Goal: Task Accomplishment & Management: Complete application form

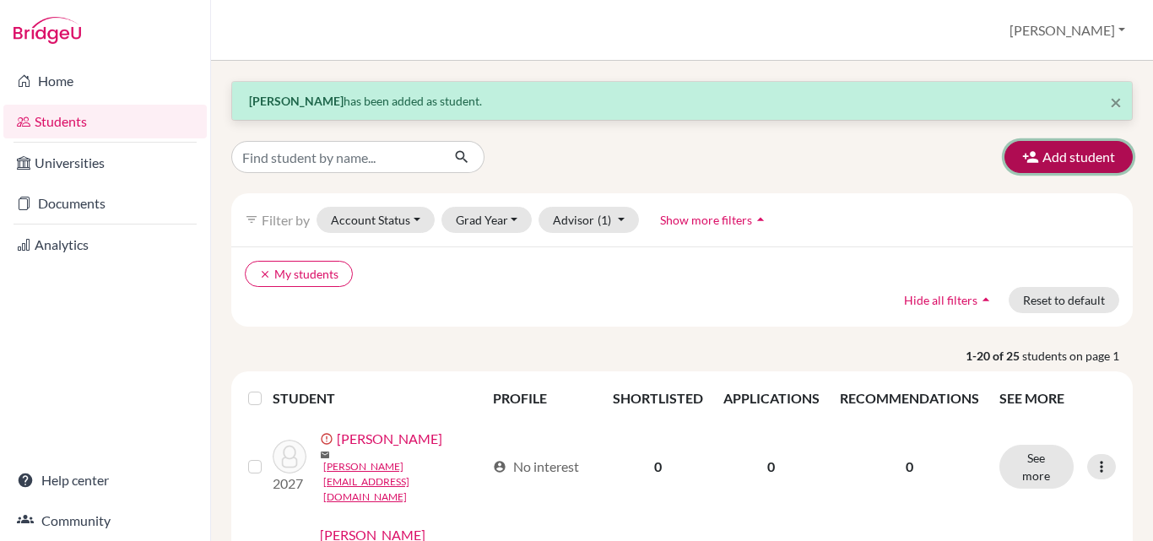
click at [1064, 154] on button "Add student" at bounding box center [1068, 157] width 128 height 32
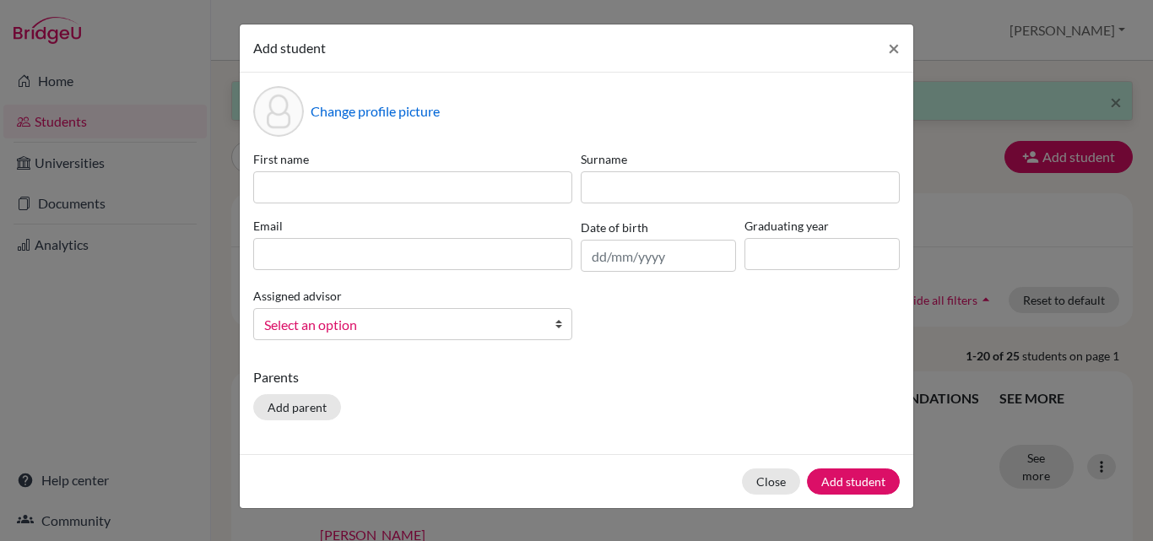
click at [528, 170] on div "First name" at bounding box center [412, 176] width 327 height 53
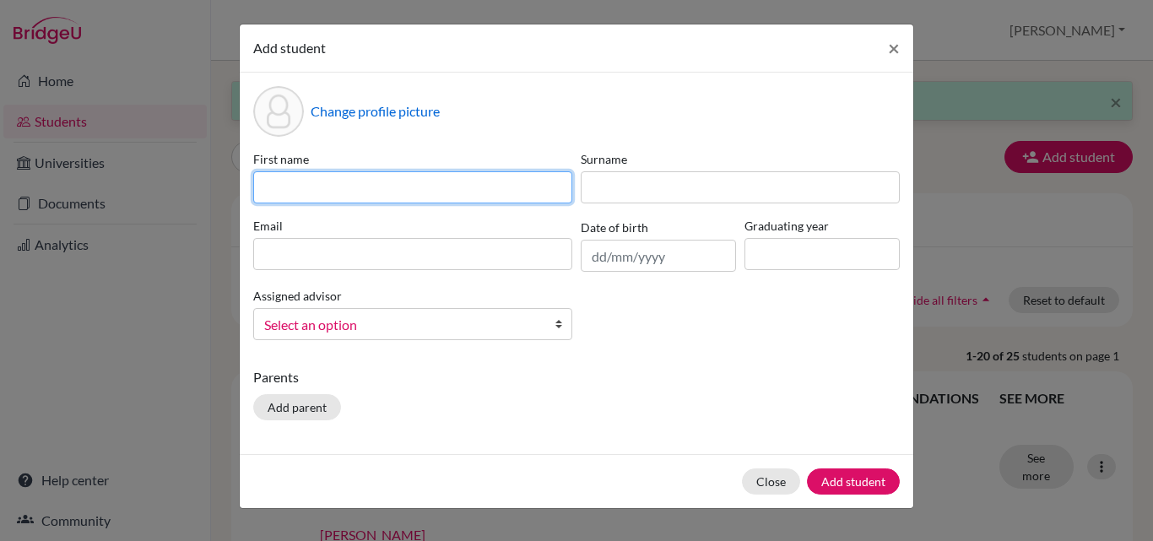
click at [521, 192] on input at bounding box center [412, 187] width 319 height 32
type input "Diamond"
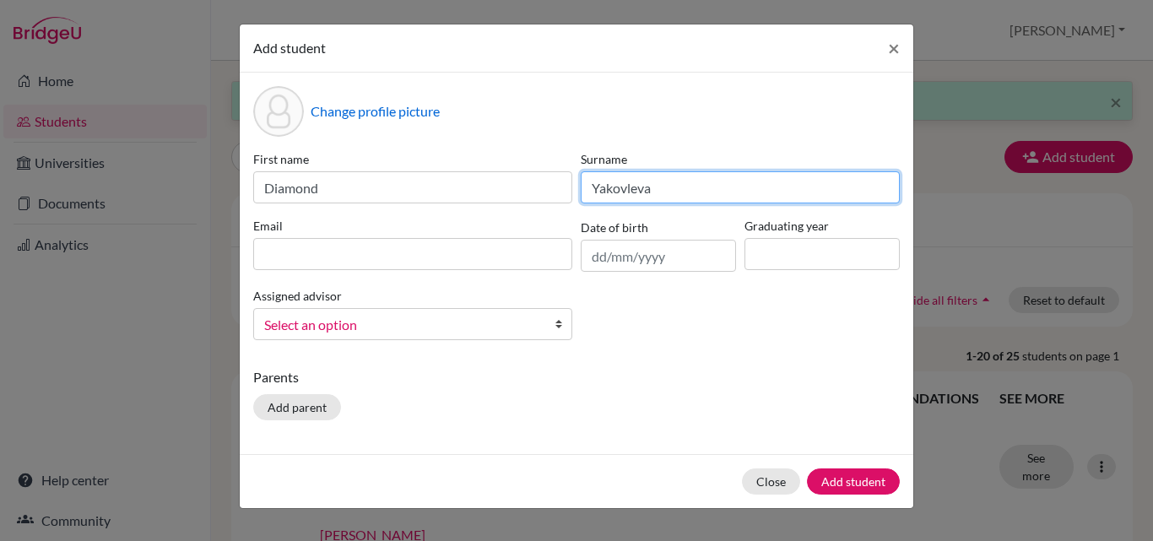
type input "Yakovleva"
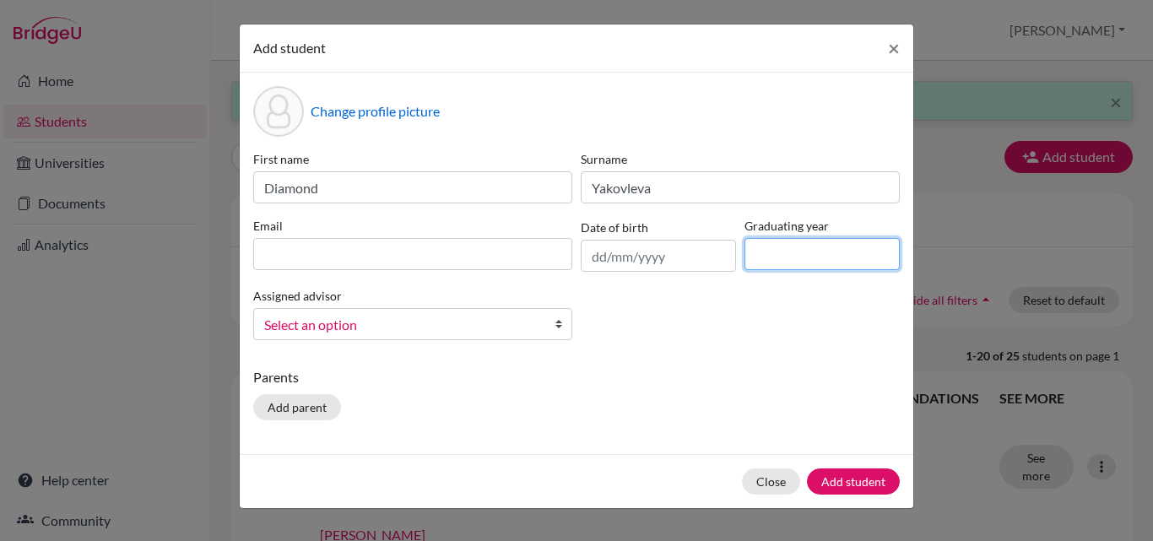
click at [773, 263] on input at bounding box center [821, 254] width 155 height 32
type input "2029"
click at [554, 330] on link "Select an option" at bounding box center [412, 324] width 319 height 32
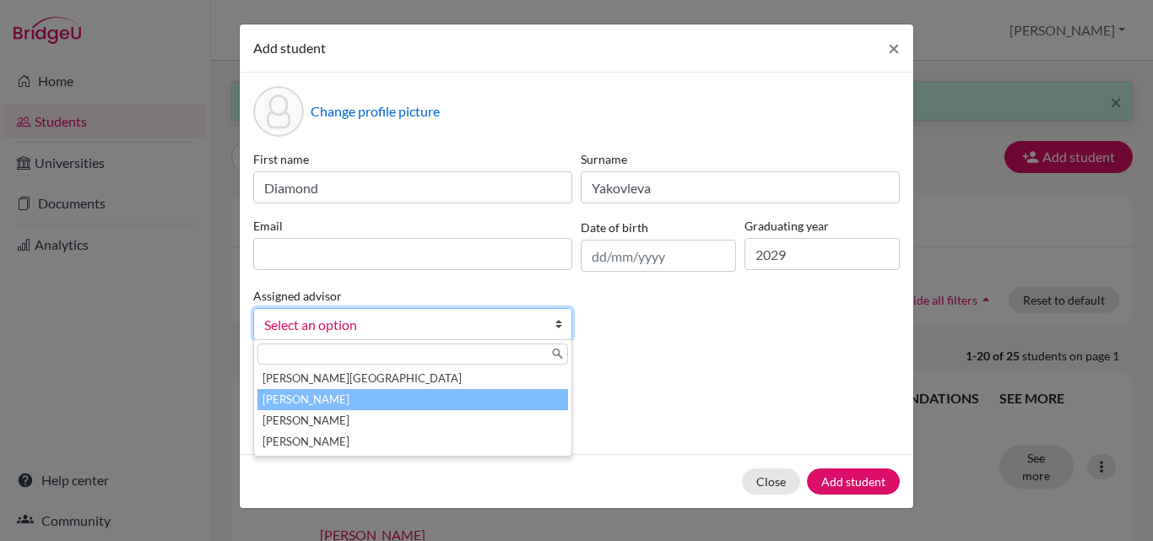
click at [530, 392] on li "Clay, Sandra" at bounding box center [412, 399] width 311 height 21
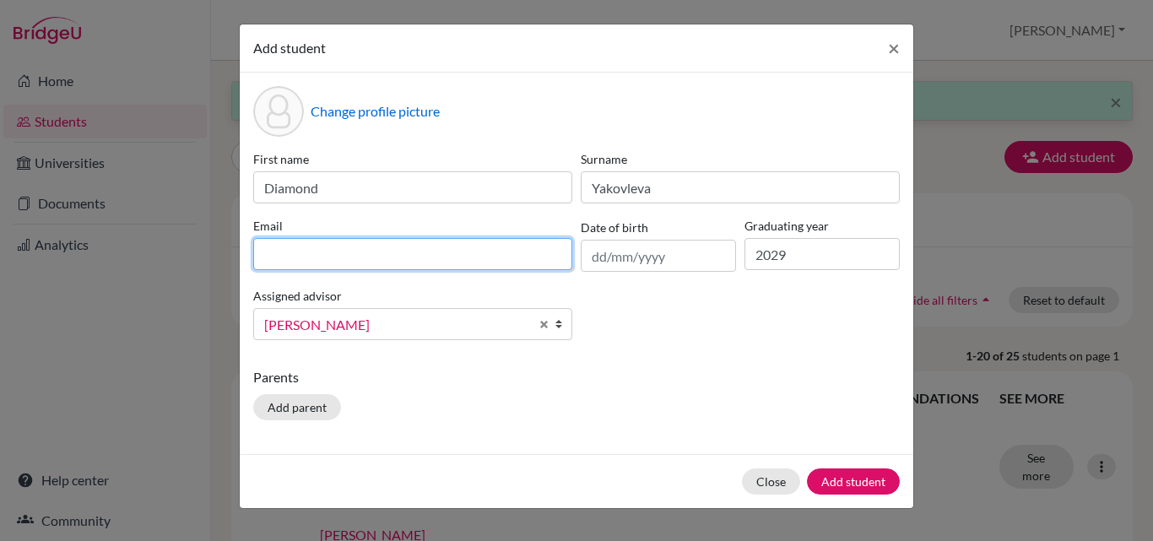
click at [304, 251] on input at bounding box center [412, 254] width 319 height 32
type input "diamond.yakovleva@myiasp.com"
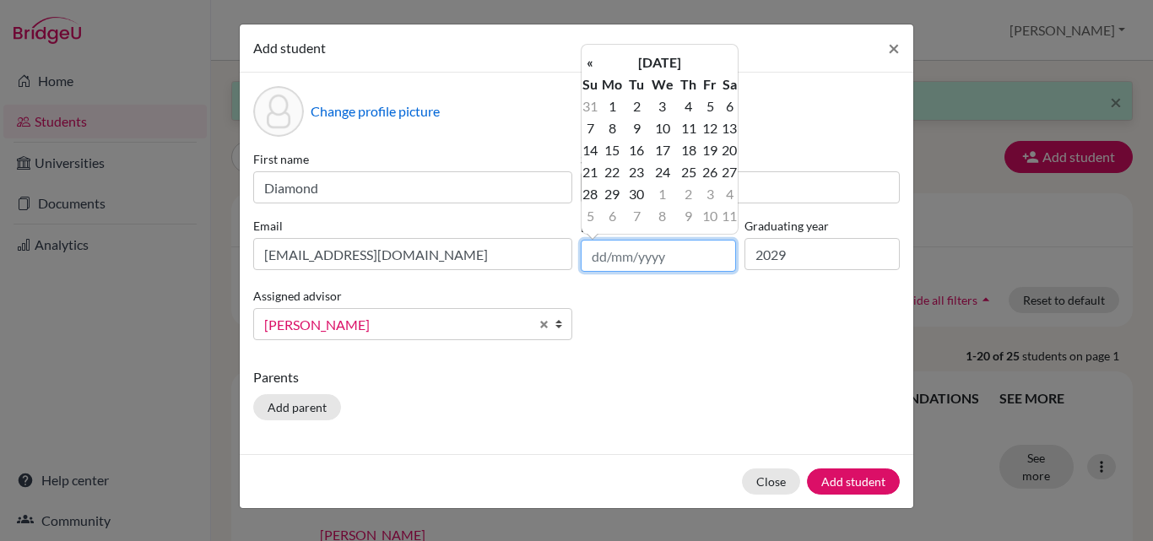
click at [620, 259] on input "text" at bounding box center [658, 256] width 155 height 32
click at [686, 64] on th "September 2025" at bounding box center [659, 62] width 122 height 22
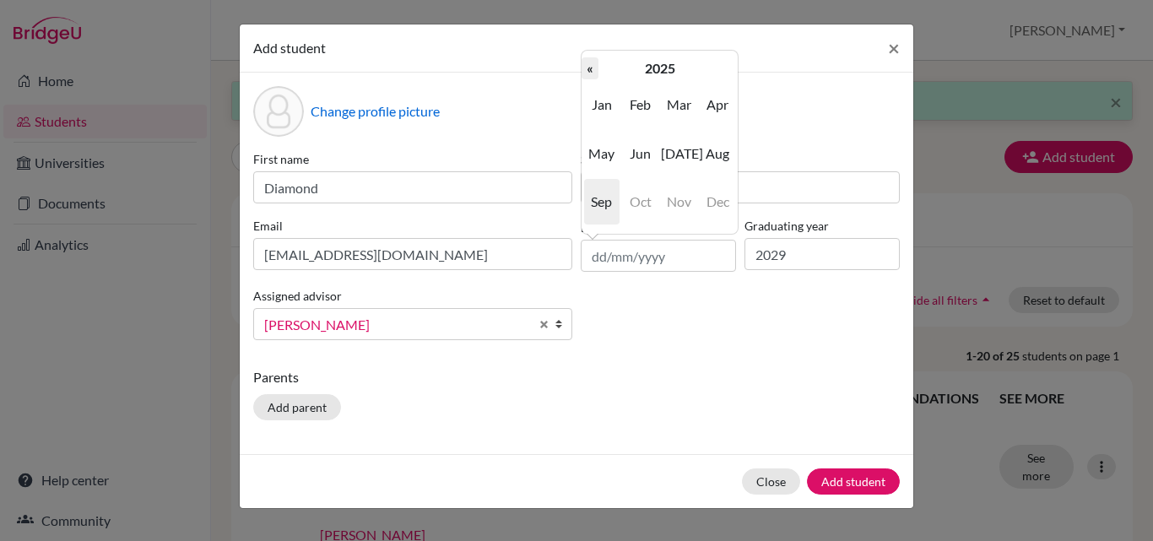
click at [591, 71] on th "«" at bounding box center [589, 68] width 17 height 22
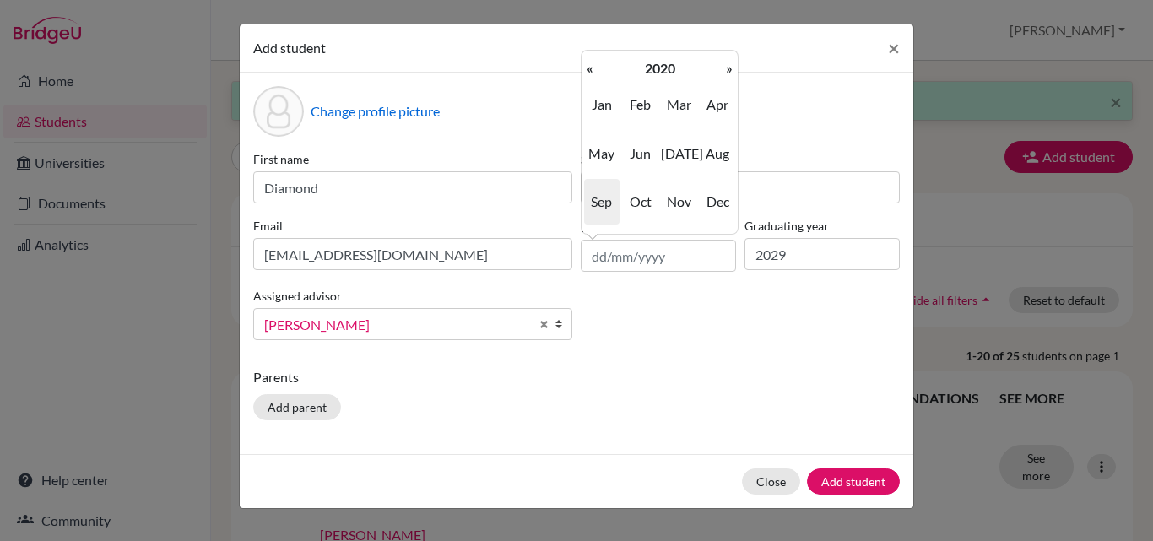
click at [591, 71] on th "«" at bounding box center [589, 68] width 17 height 22
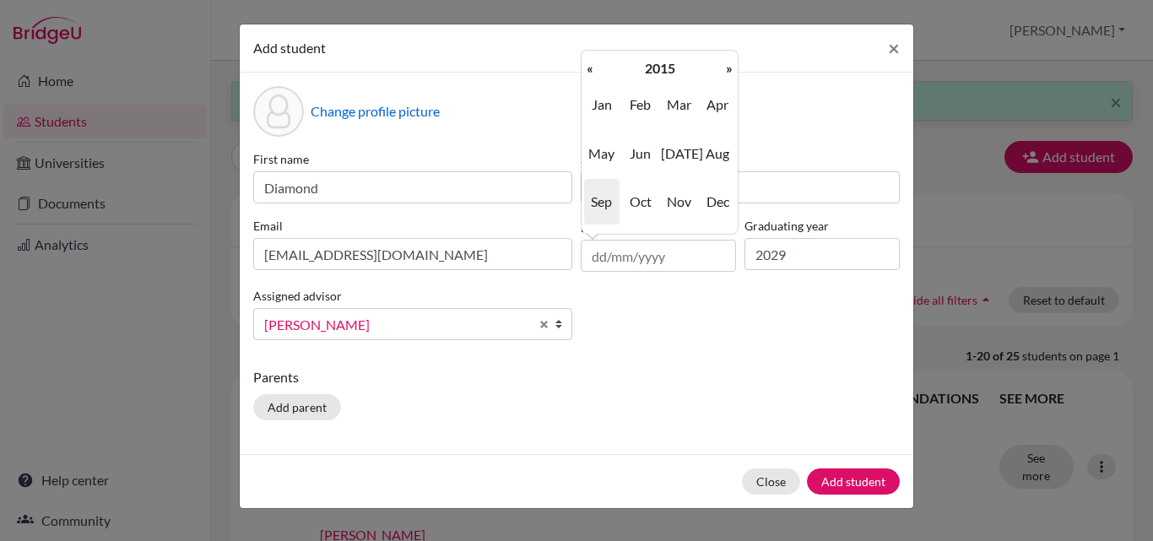
click at [591, 71] on th "«" at bounding box center [589, 68] width 17 height 22
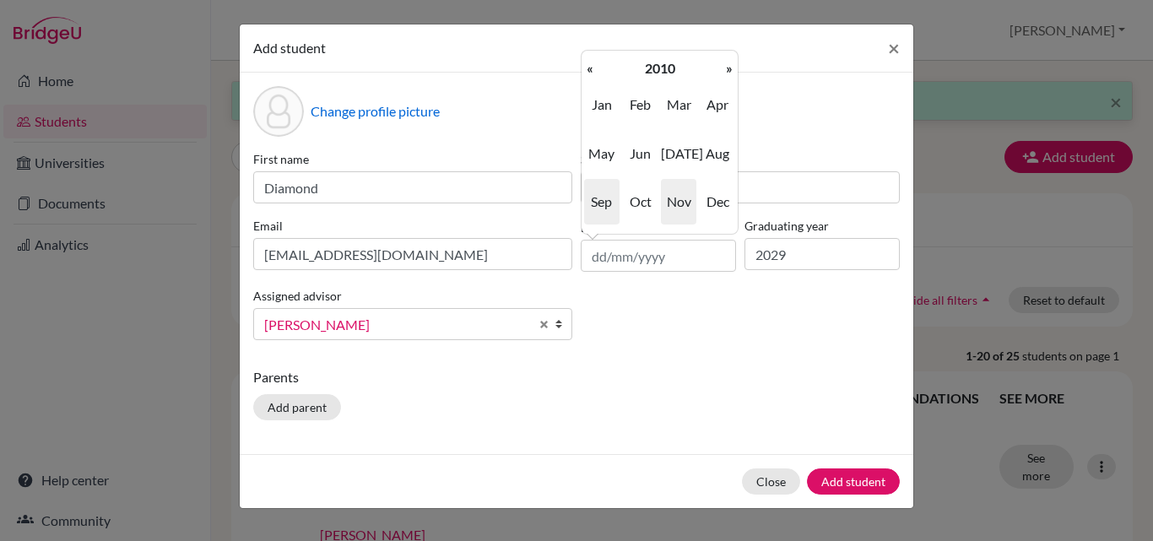
click at [685, 206] on span "Nov" at bounding box center [678, 202] width 35 height 46
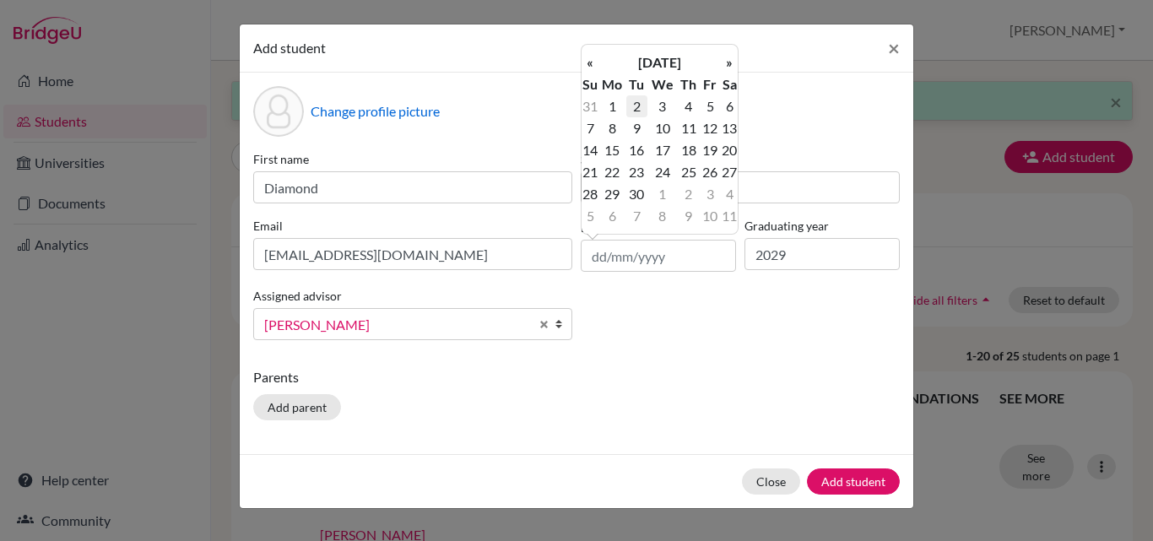
click at [641, 113] on td "2" at bounding box center [636, 106] width 21 height 22
type input "02/11/2010"
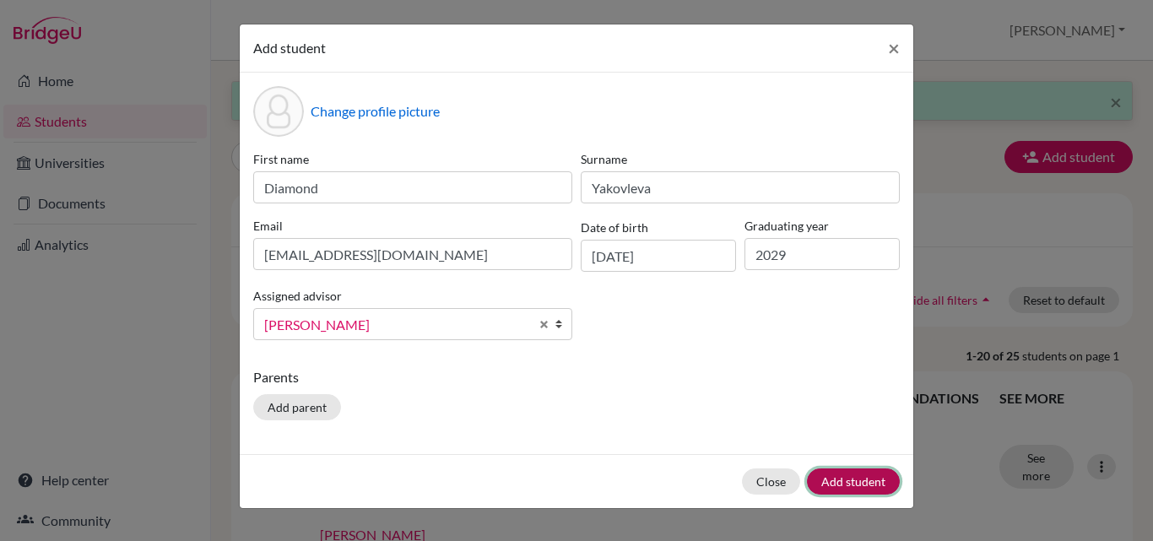
click at [826, 483] on button "Add student" at bounding box center [853, 481] width 93 height 26
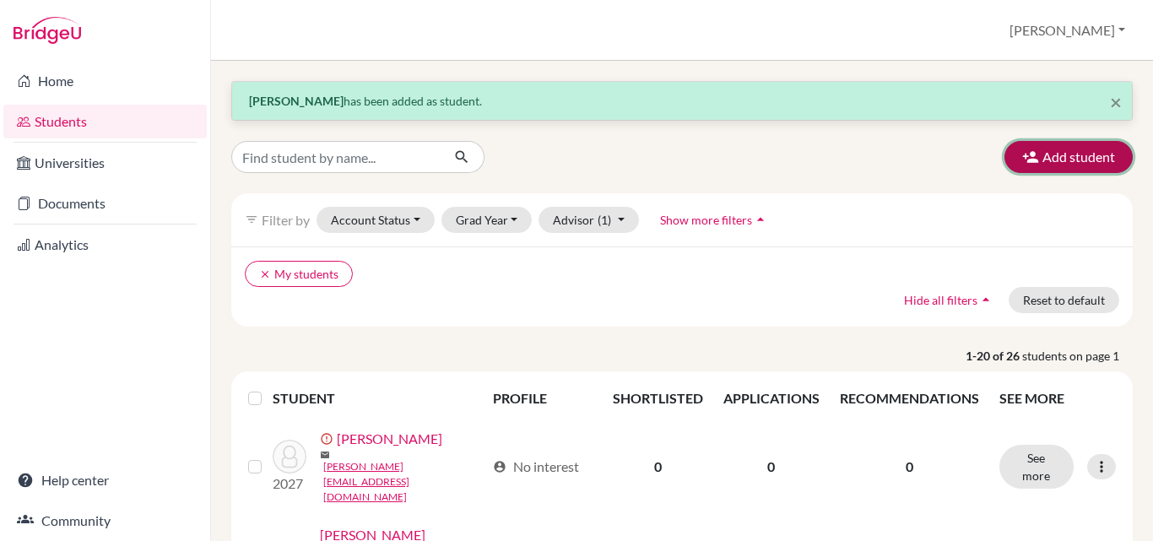
click at [1073, 151] on button "Add student" at bounding box center [1068, 157] width 128 height 32
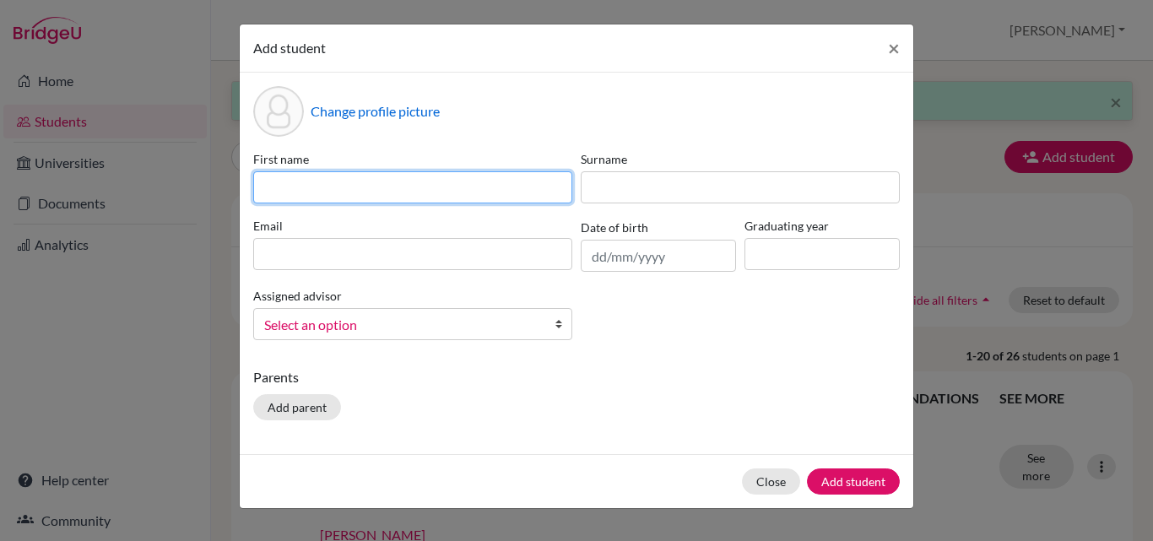
click at [454, 186] on input at bounding box center [412, 187] width 319 height 32
type input "Adriano"
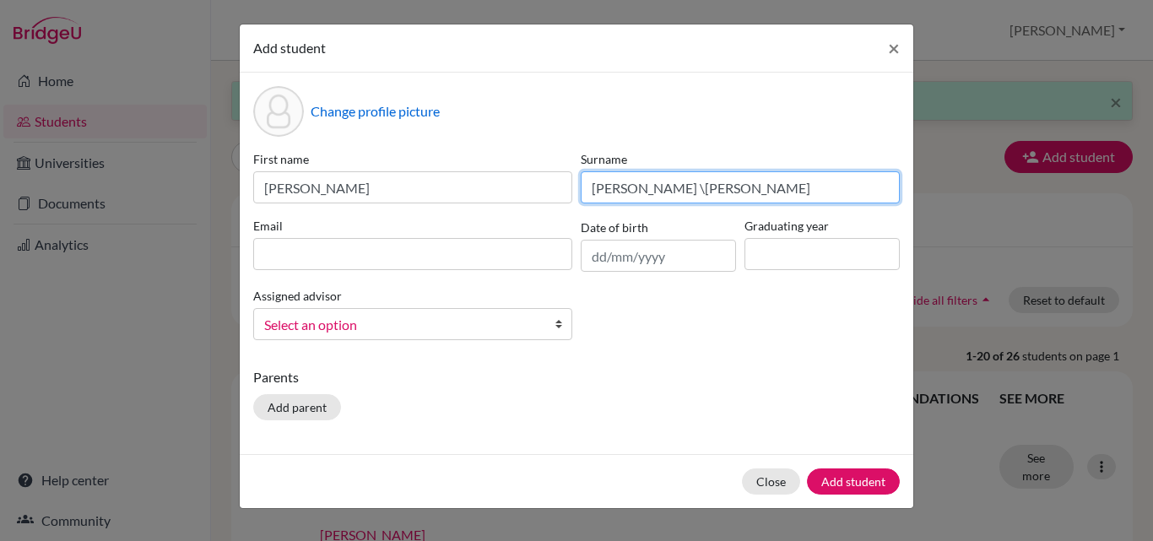
click at [653, 192] on input "Capurro \helguero" at bounding box center [740, 187] width 319 height 32
type input "Capurro Helguero"
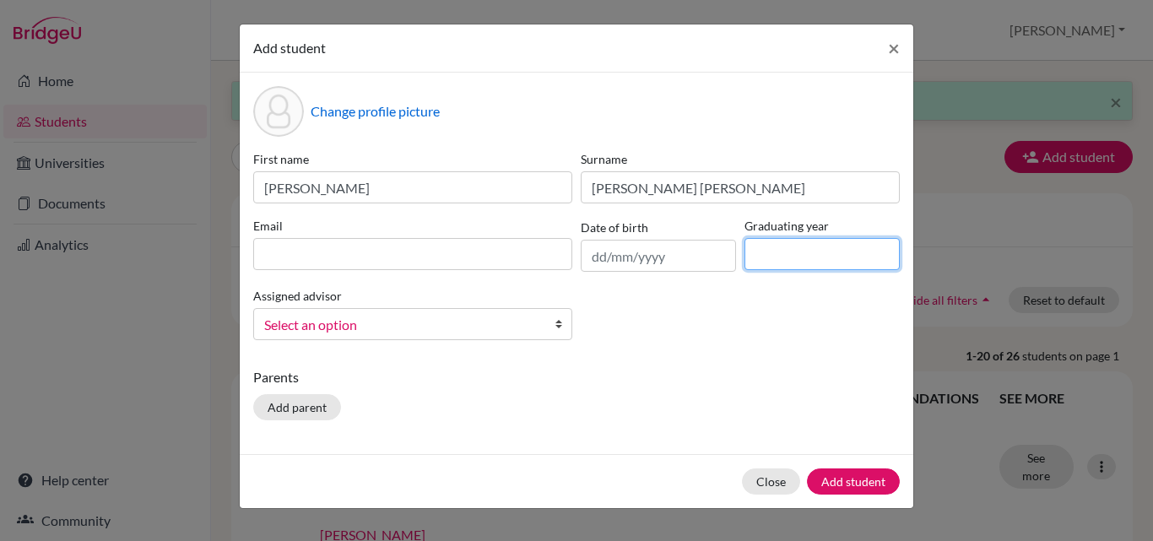
click at [824, 261] on input at bounding box center [821, 254] width 155 height 32
type input "2029"
click at [559, 324] on b at bounding box center [562, 324] width 17 height 30
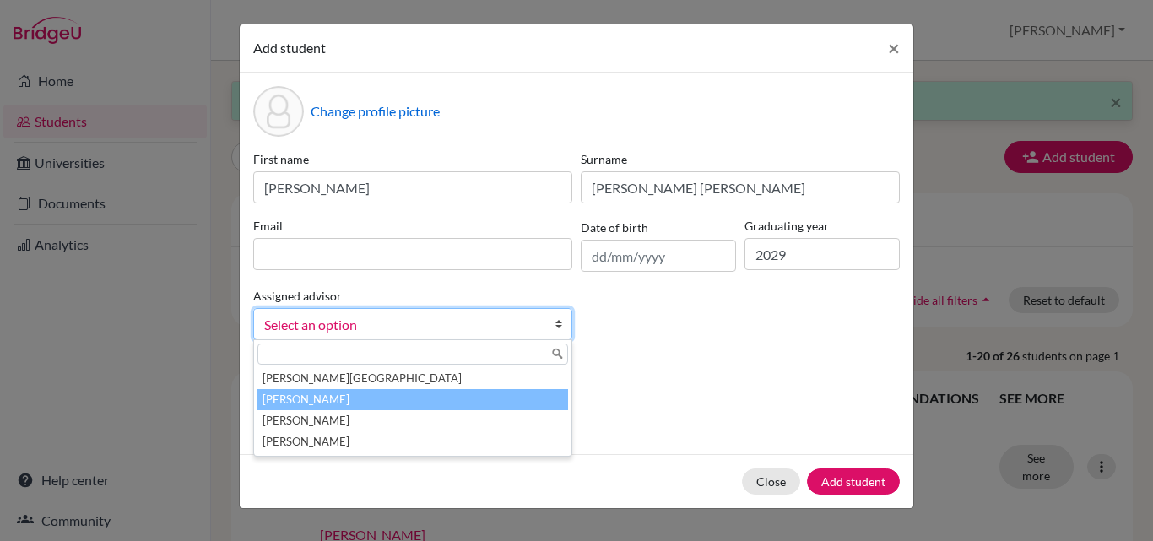
click at [481, 398] on li "Clay, Sandra" at bounding box center [412, 399] width 311 height 21
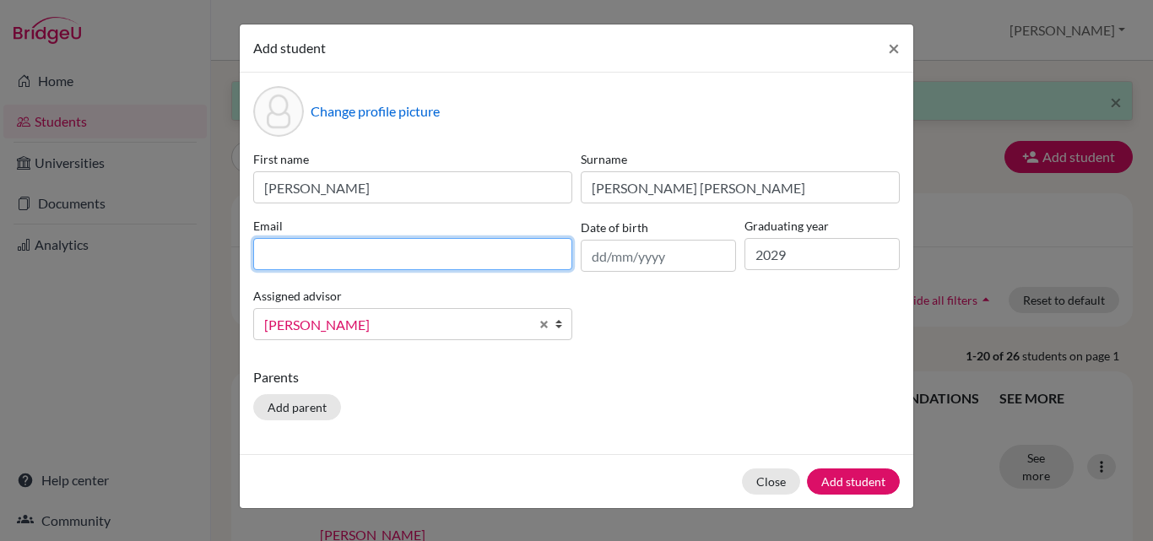
click at [310, 250] on input at bounding box center [412, 254] width 319 height 32
type input "a"
type input "jenco.cappurro@myiasp.com"
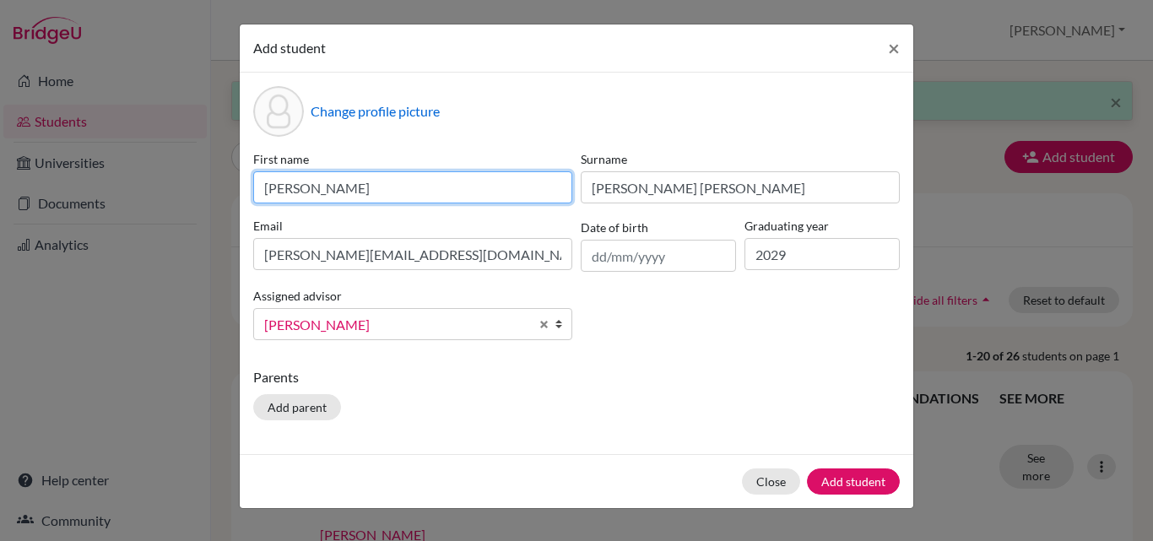
click at [328, 188] on input "Adriano" at bounding box center [412, 187] width 319 height 32
type input "Adriano Jenco"
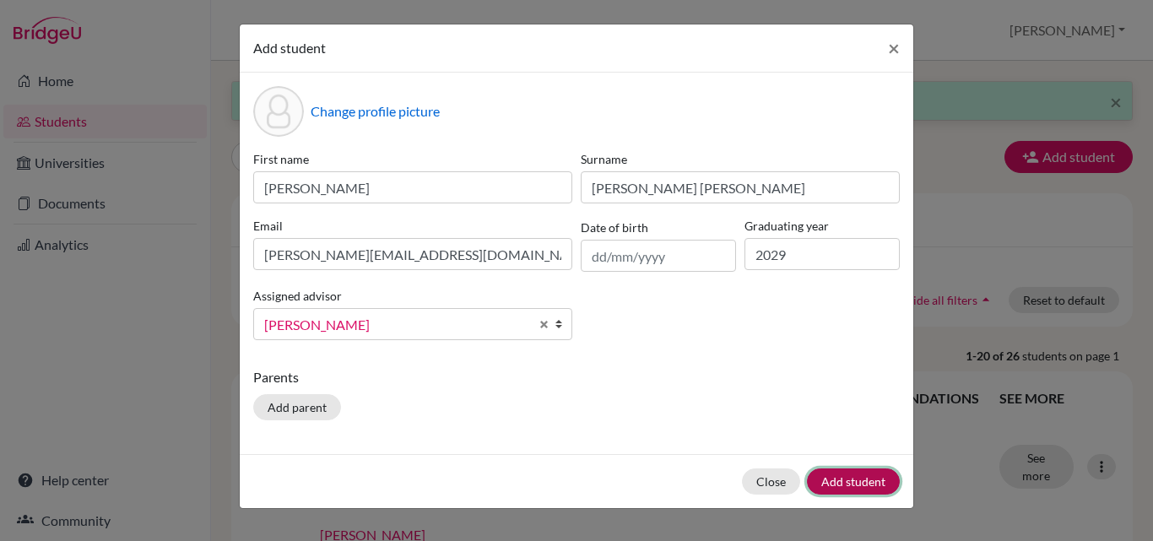
click at [837, 484] on button "Add student" at bounding box center [853, 481] width 93 height 26
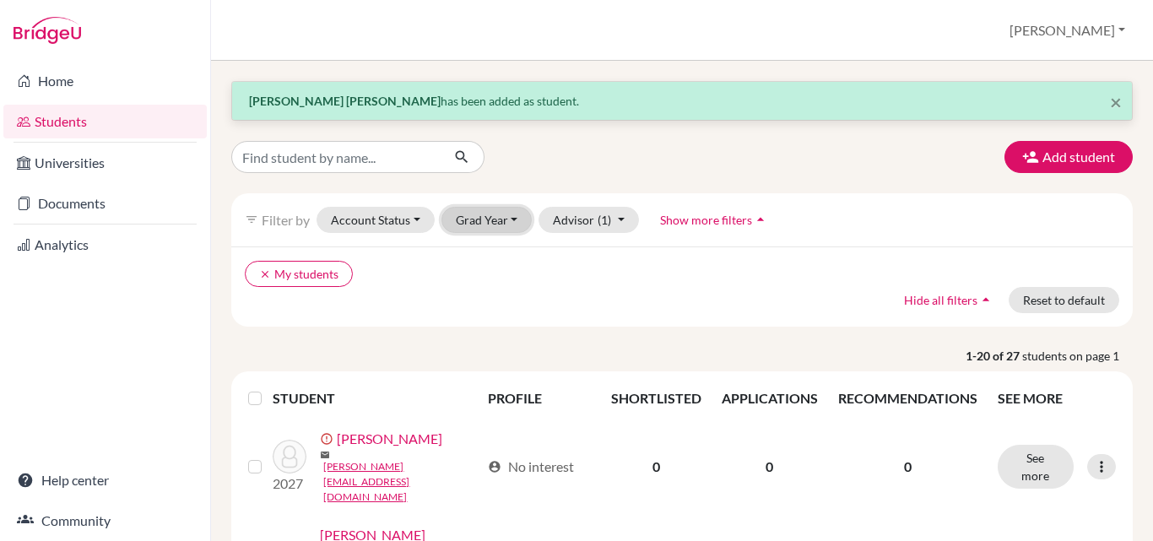
click at [518, 213] on button "Grad Year" at bounding box center [486, 220] width 91 height 26
click at [494, 254] on div "2026" at bounding box center [491, 256] width 59 height 20
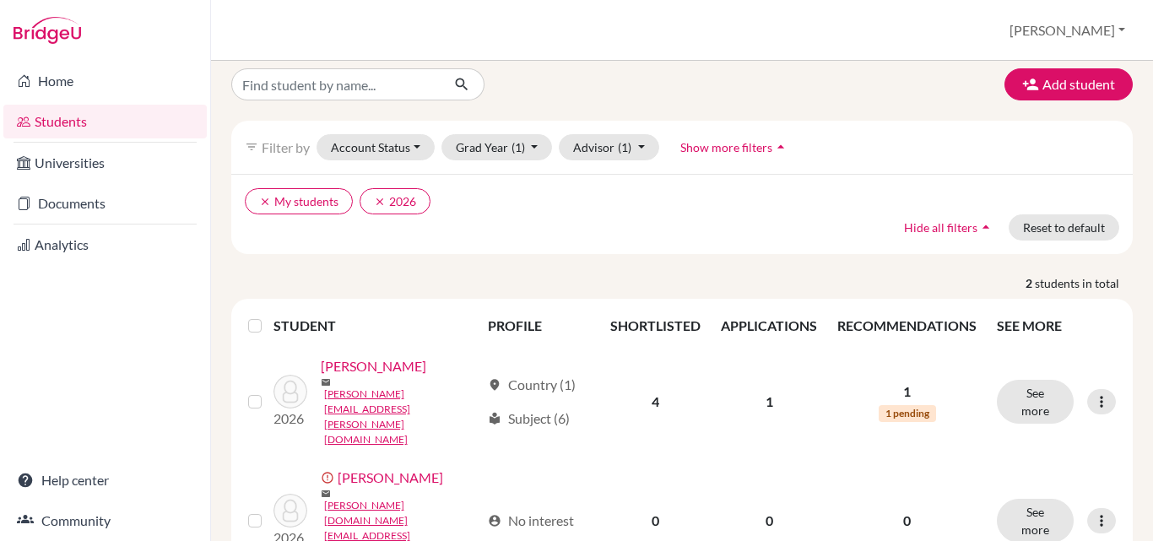
scroll to position [73, 0]
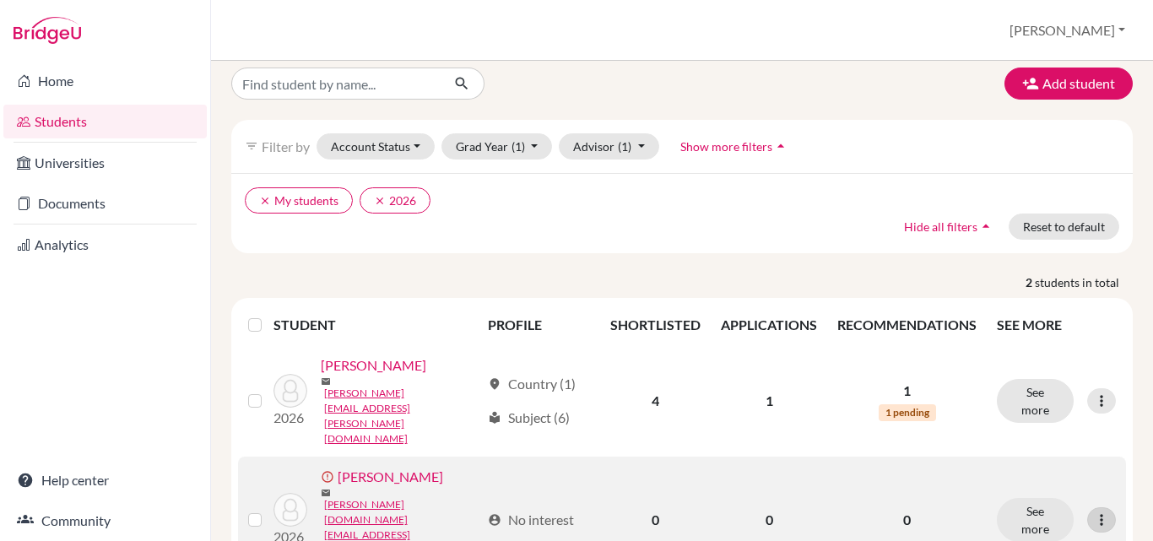
click at [1093, 511] on icon at bounding box center [1101, 519] width 17 height 17
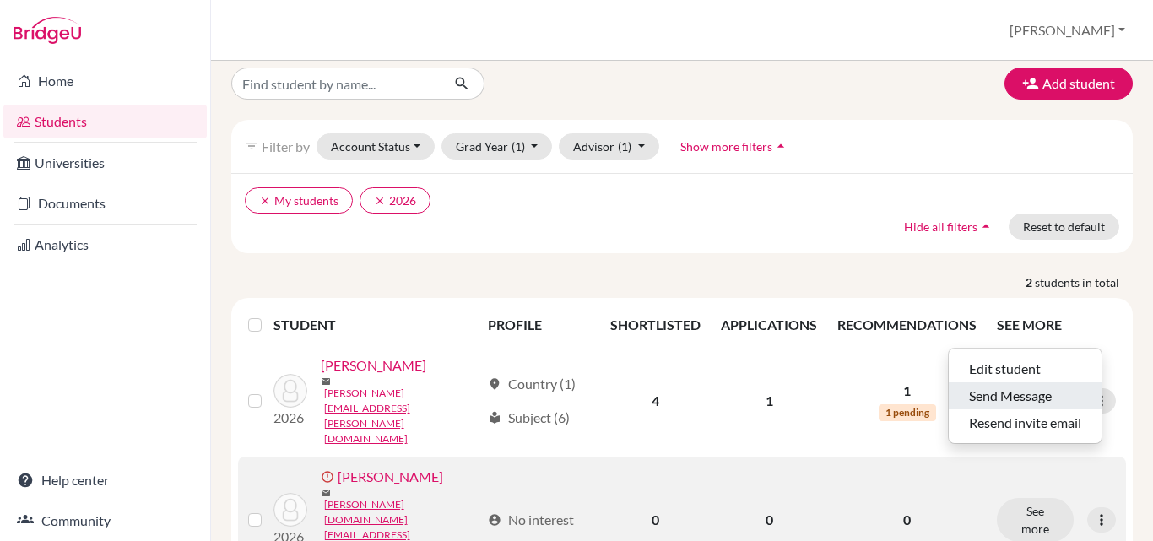
click at [1038, 398] on button "Send Message" at bounding box center [1024, 395] width 153 height 27
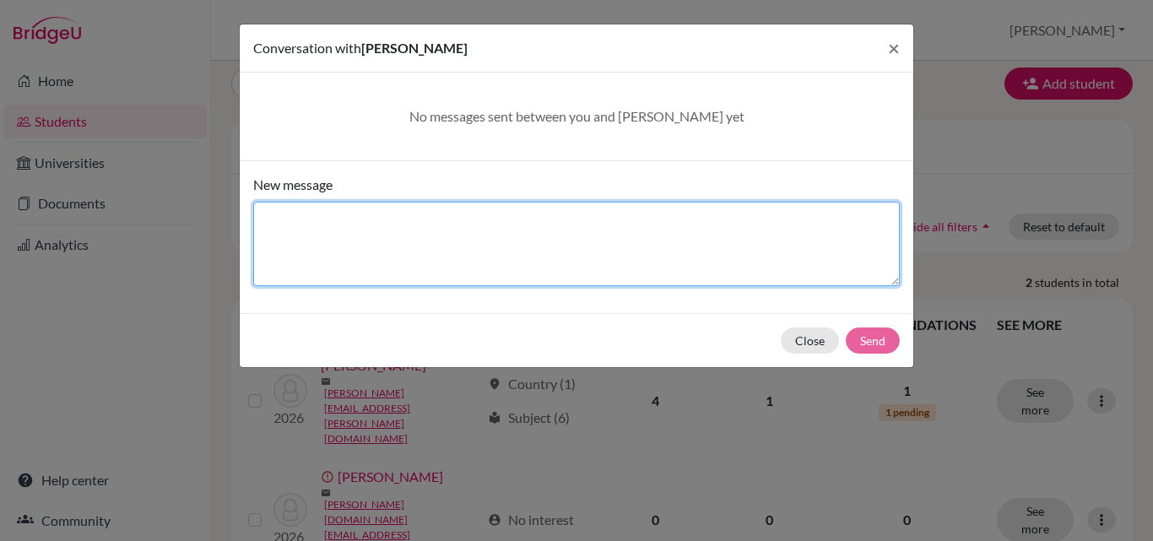
click at [321, 211] on textarea "New message" at bounding box center [576, 244] width 646 height 84
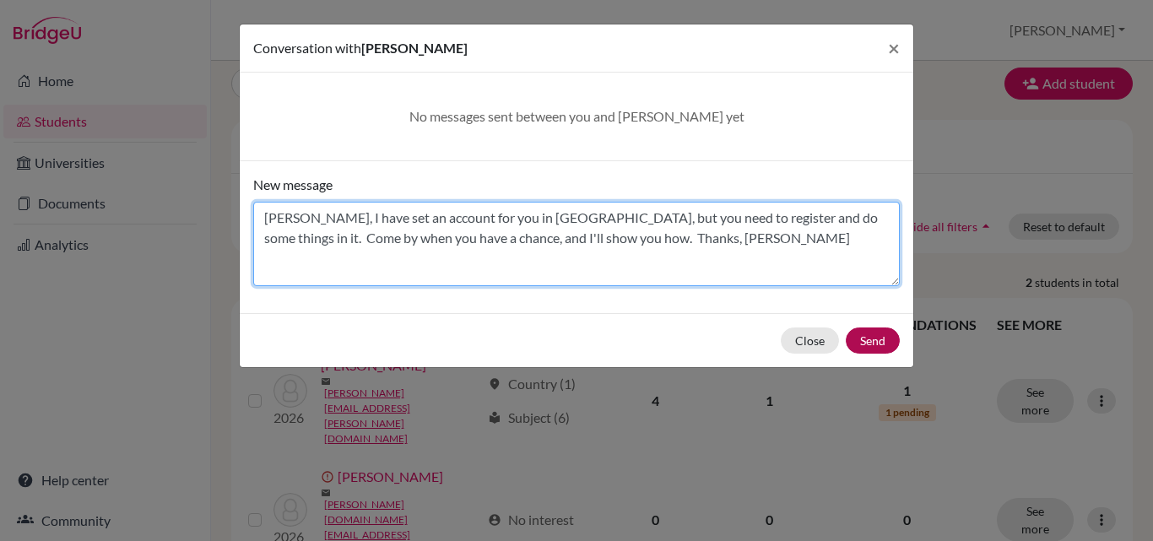
type textarea "Victoriya, I have set an account for you in BridgeU, but you need to register a…"
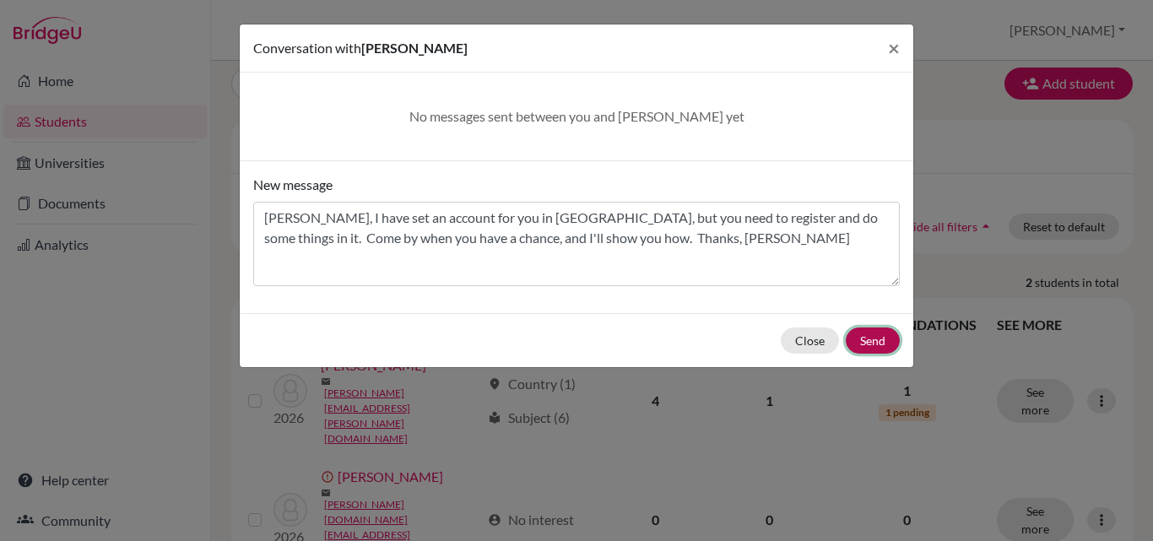
click at [880, 344] on button "Send" at bounding box center [872, 340] width 54 height 26
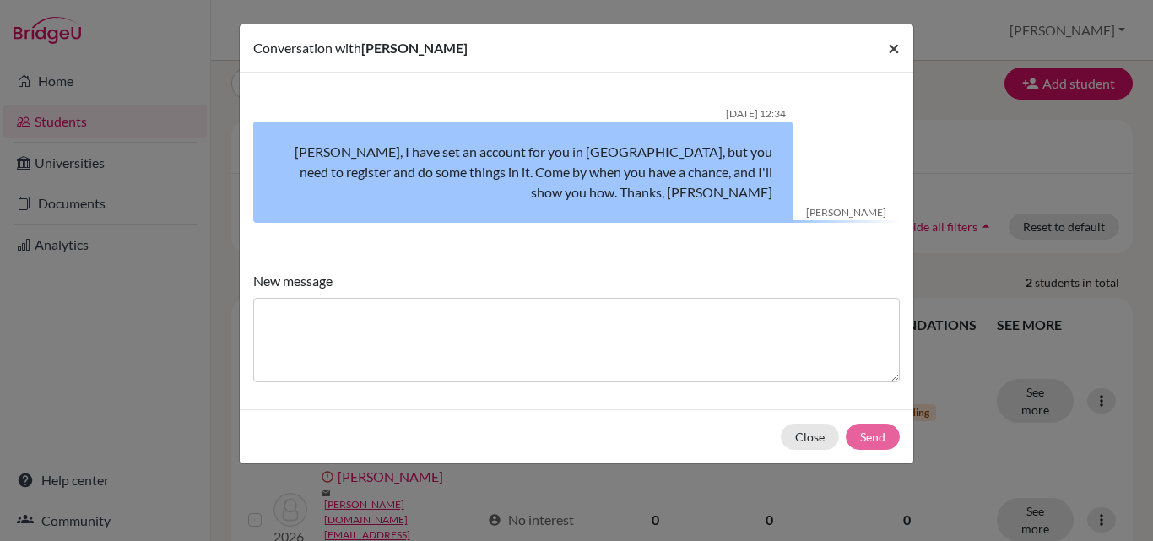
click at [894, 47] on span "×" at bounding box center [894, 47] width 12 height 24
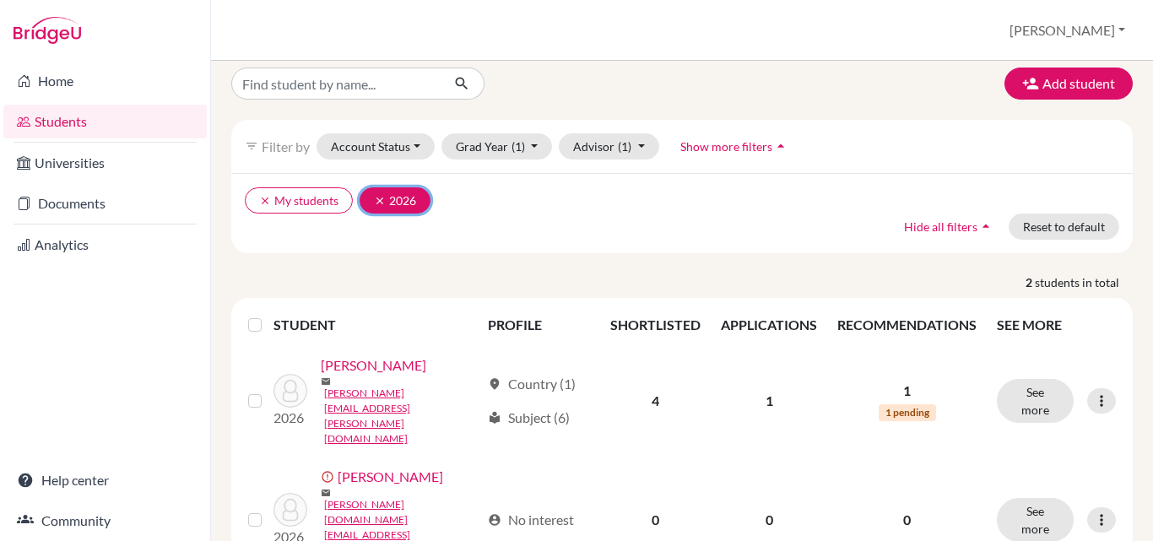
click at [401, 206] on button "clear 2026" at bounding box center [394, 200] width 71 height 26
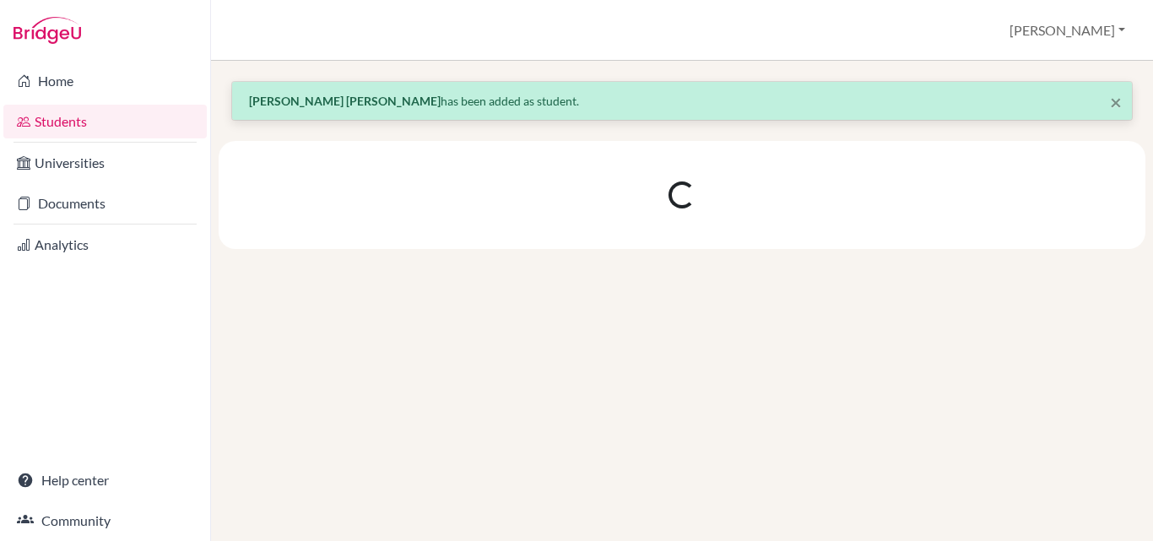
scroll to position [0, 0]
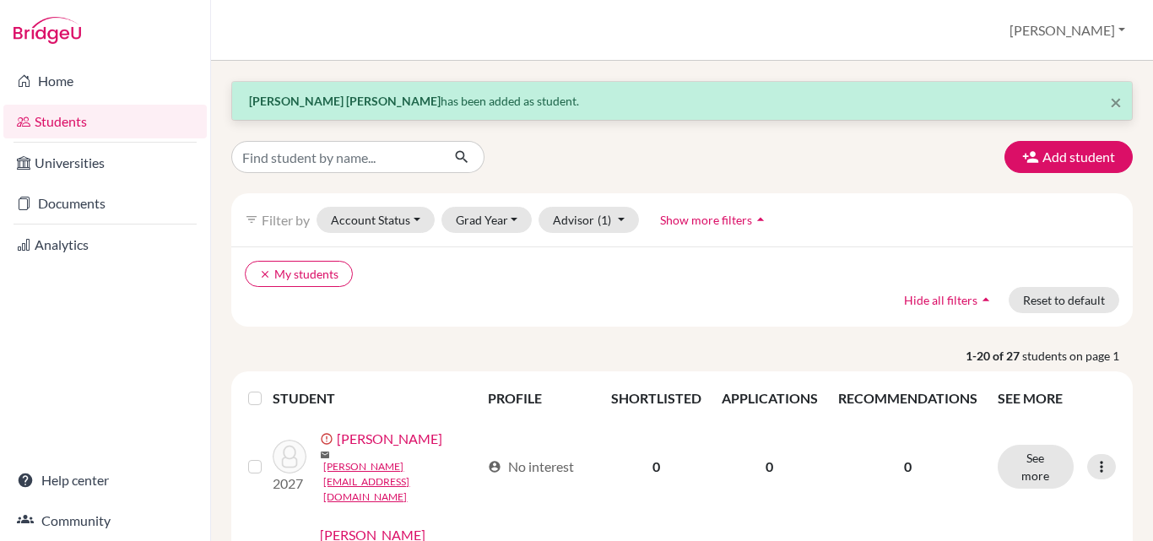
click at [741, 219] on span "Show more filters" at bounding box center [706, 220] width 92 height 14
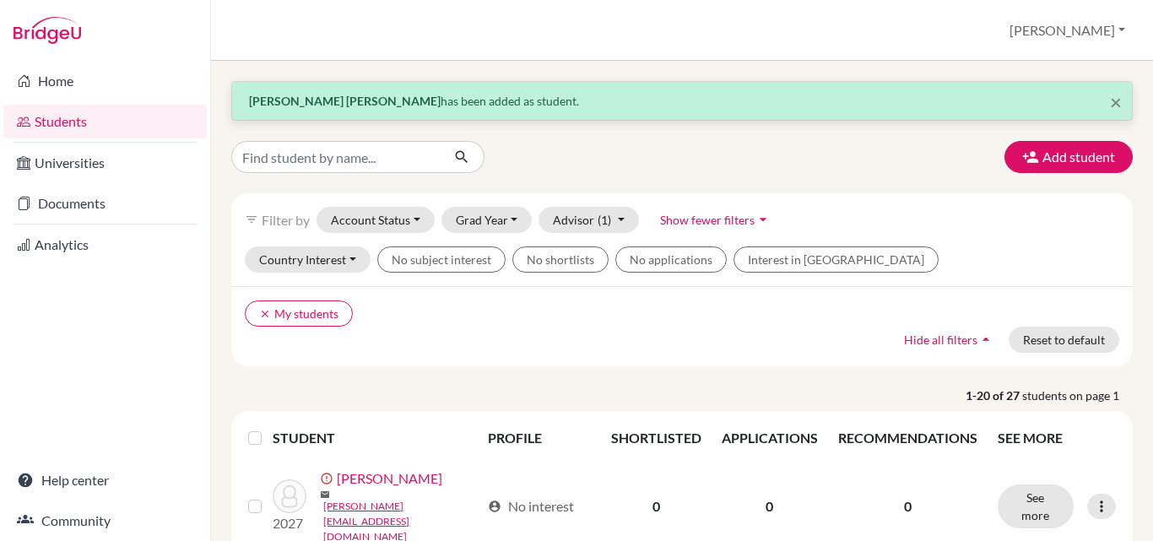
click at [730, 220] on span "Show fewer filters" at bounding box center [707, 220] width 95 height 14
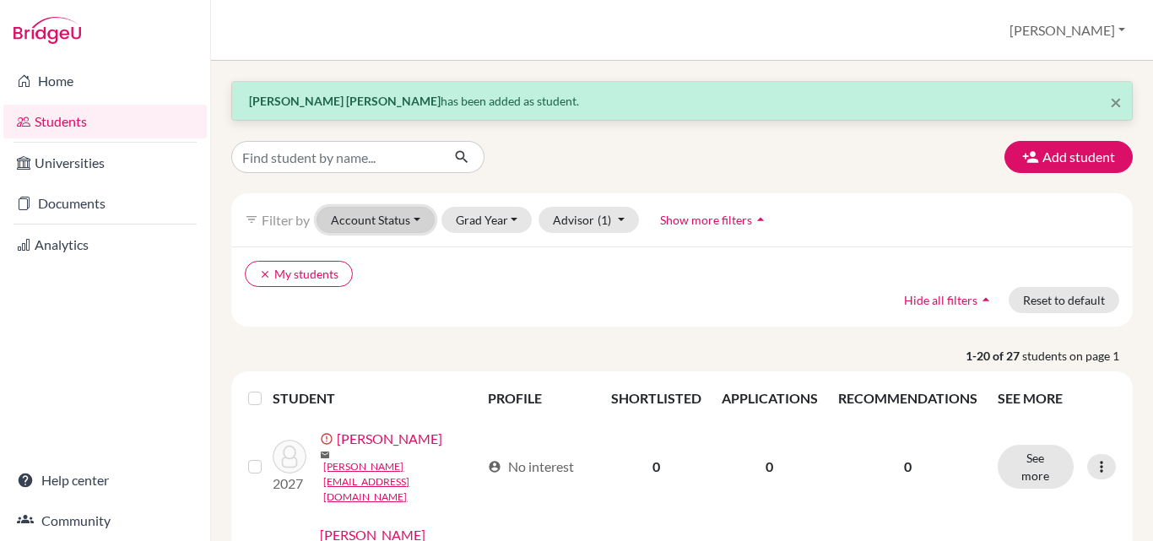
click at [413, 224] on button "Account Status" at bounding box center [375, 220] width 118 height 26
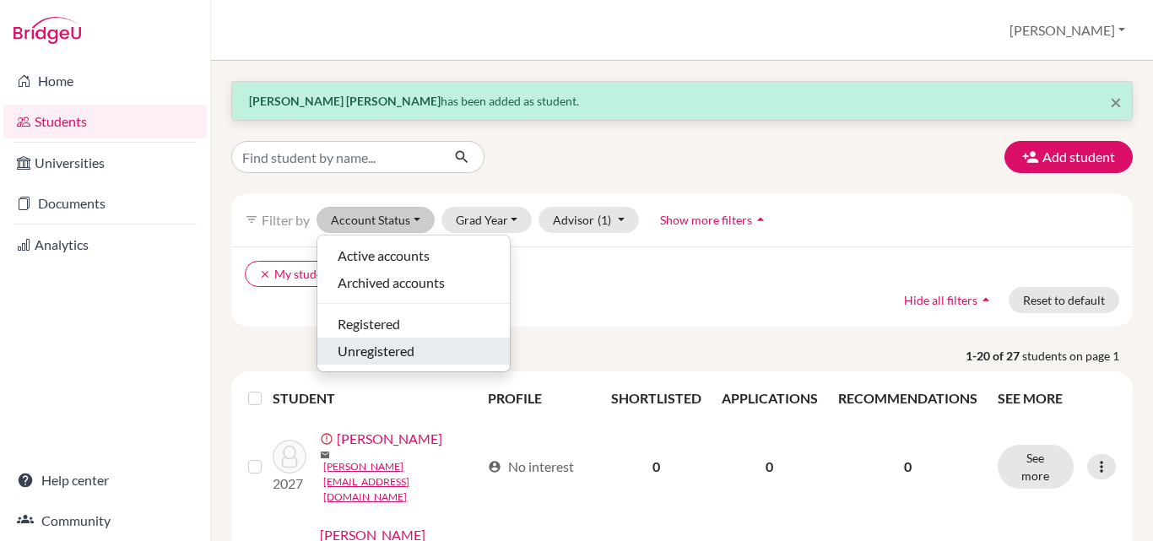
click at [399, 351] on span "Unregistered" at bounding box center [376, 351] width 77 height 20
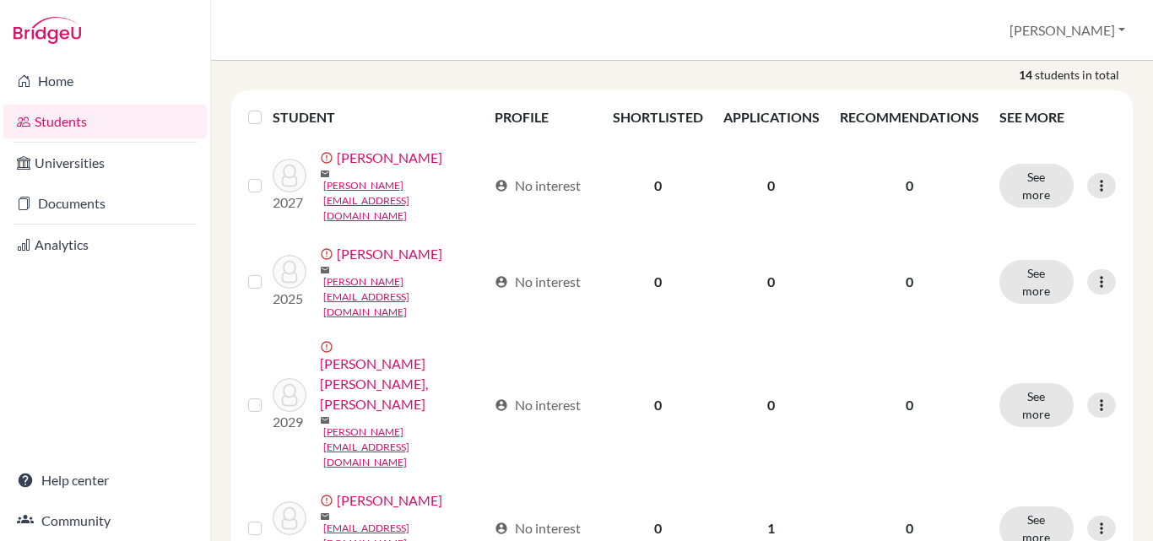
scroll to position [298, 0]
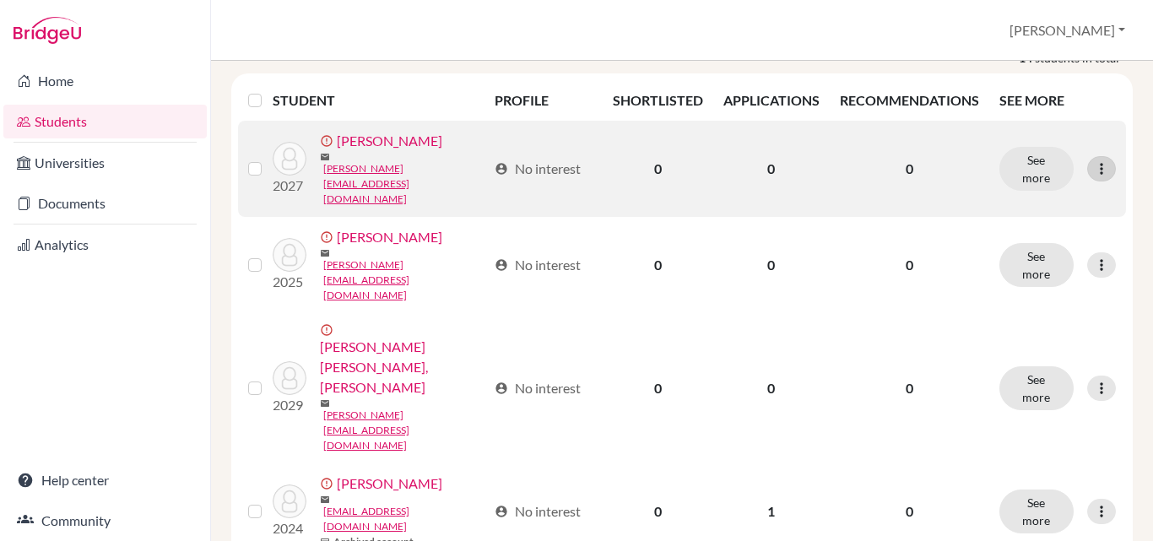
click at [1093, 160] on icon at bounding box center [1101, 168] width 17 height 17
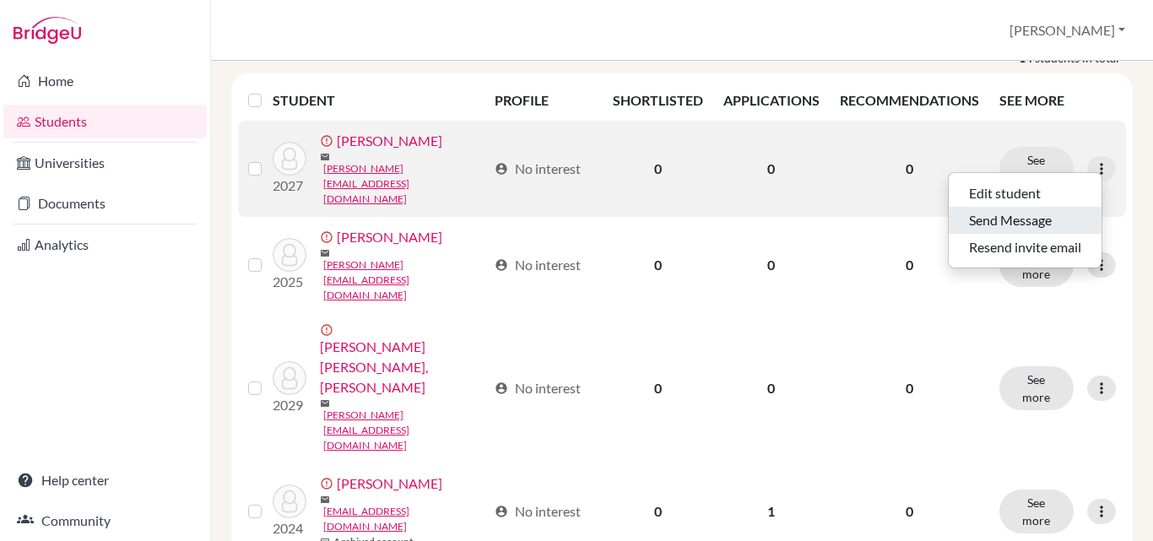
click at [1051, 222] on button "Send Message" at bounding box center [1024, 220] width 153 height 27
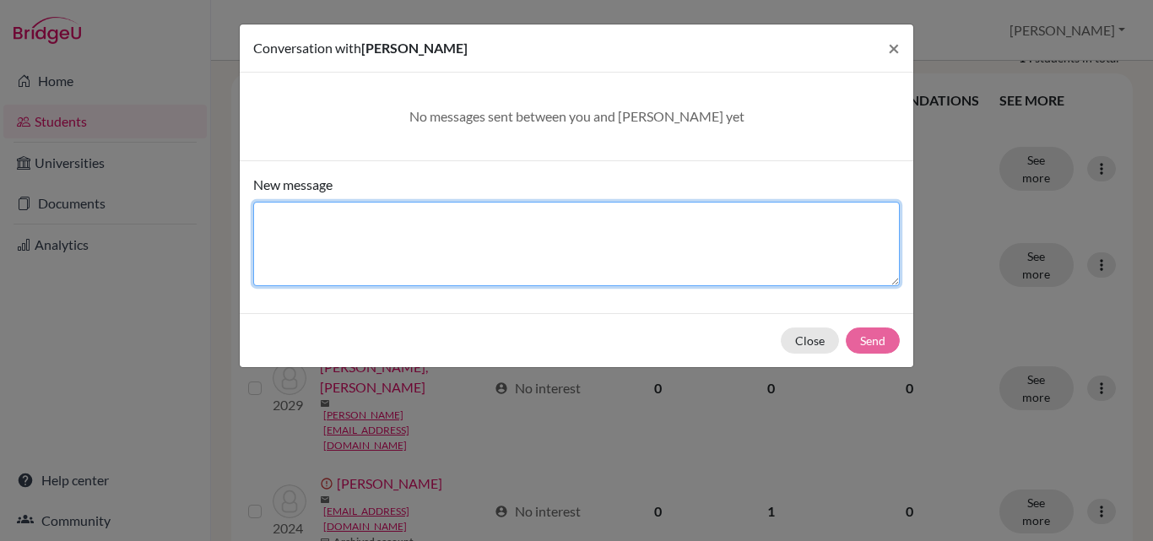
click at [319, 213] on textarea "New message" at bounding box center [576, 244] width 646 height 84
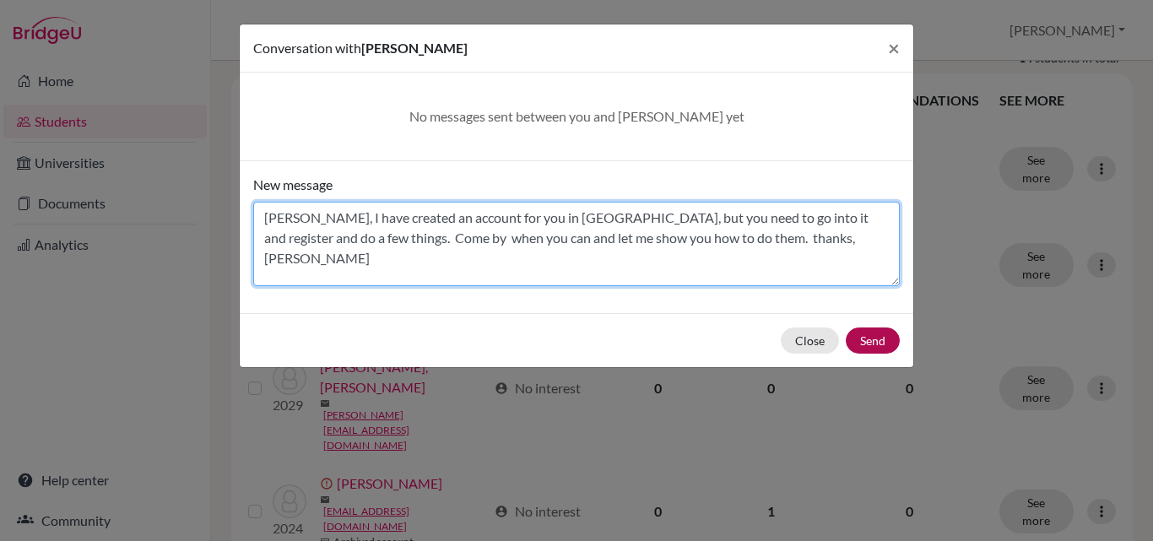
type textarea "Anna, I have created an account for you in BridgeU, but you need to go into it …"
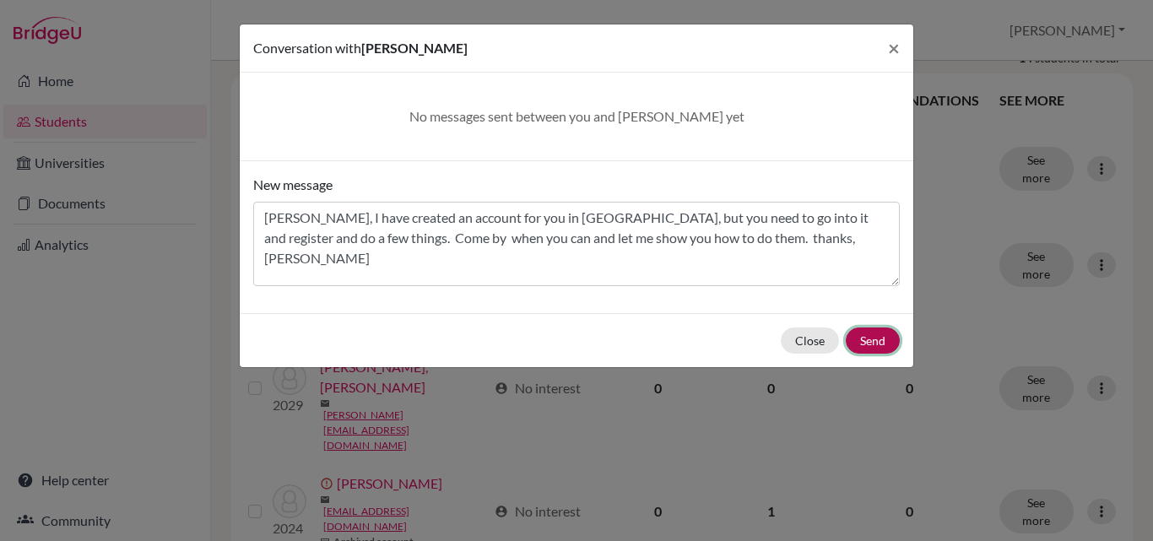
click at [885, 343] on button "Send" at bounding box center [872, 340] width 54 height 26
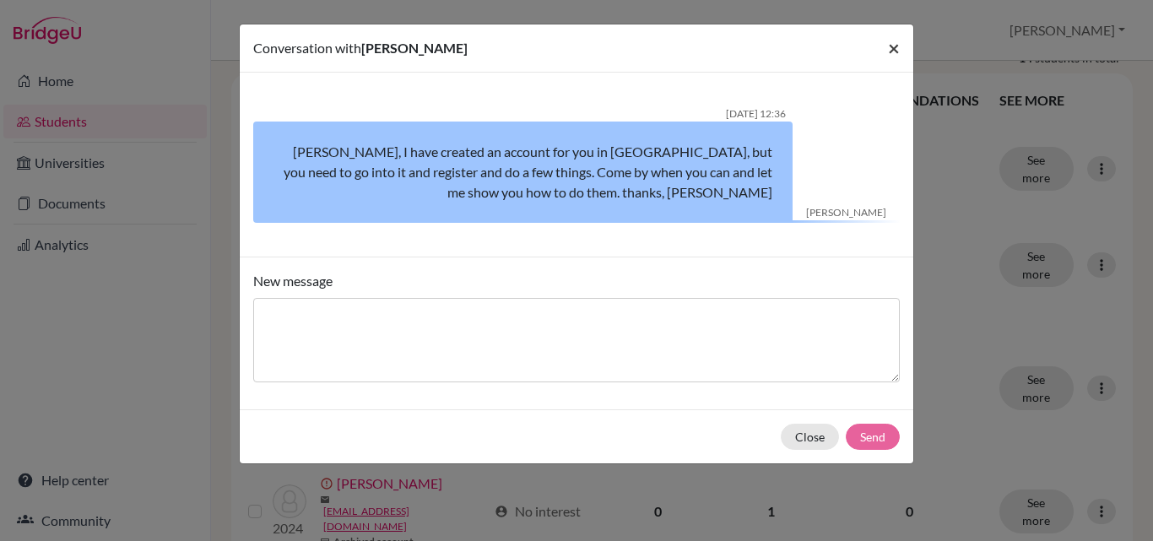
click at [892, 44] on span "×" at bounding box center [894, 47] width 12 height 24
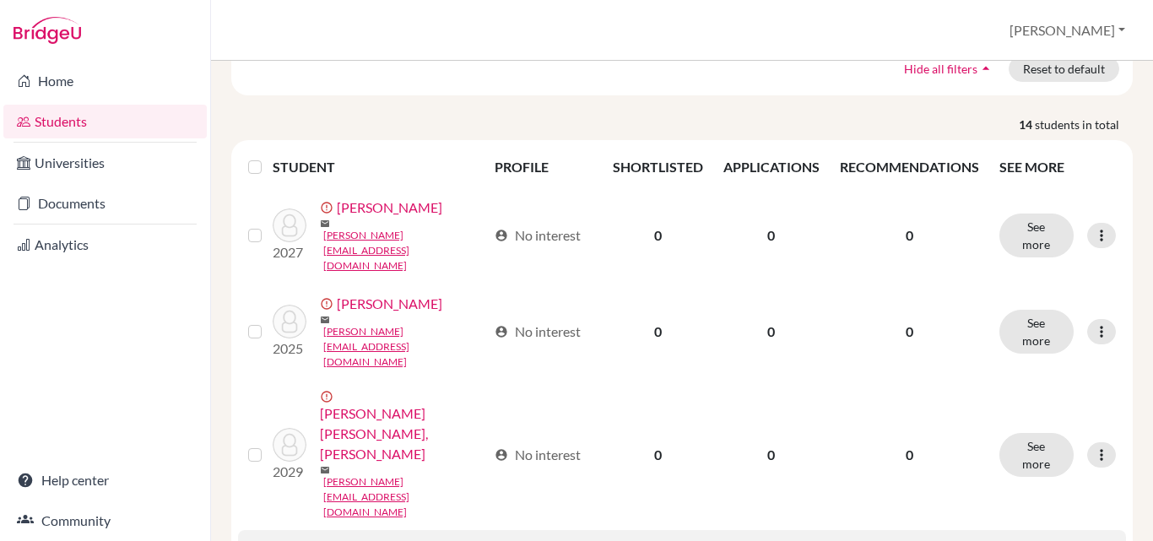
scroll to position [237, 0]
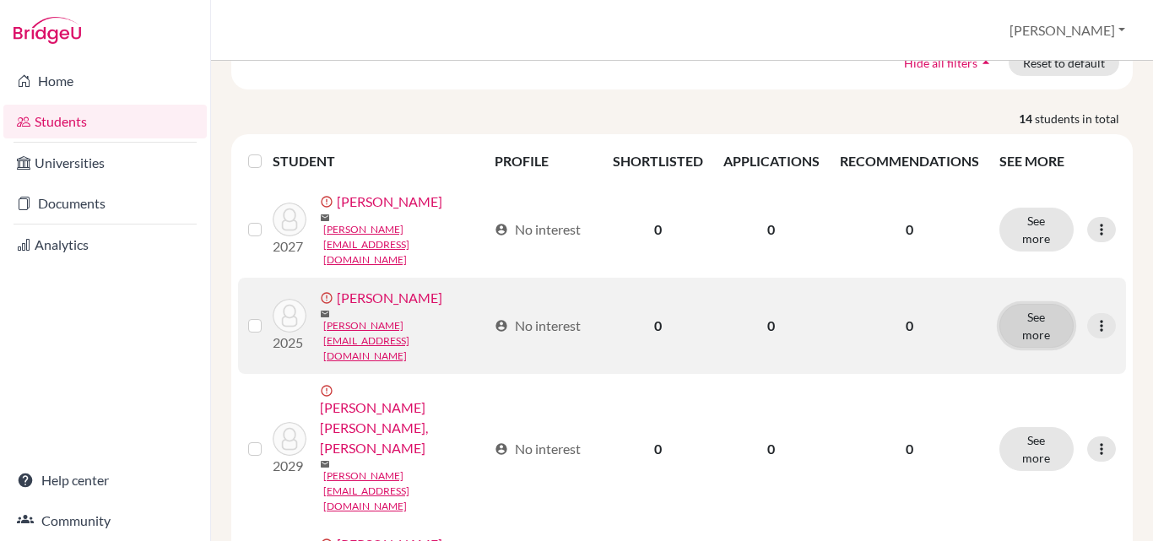
click at [1031, 304] on button "See more" at bounding box center [1036, 326] width 74 height 44
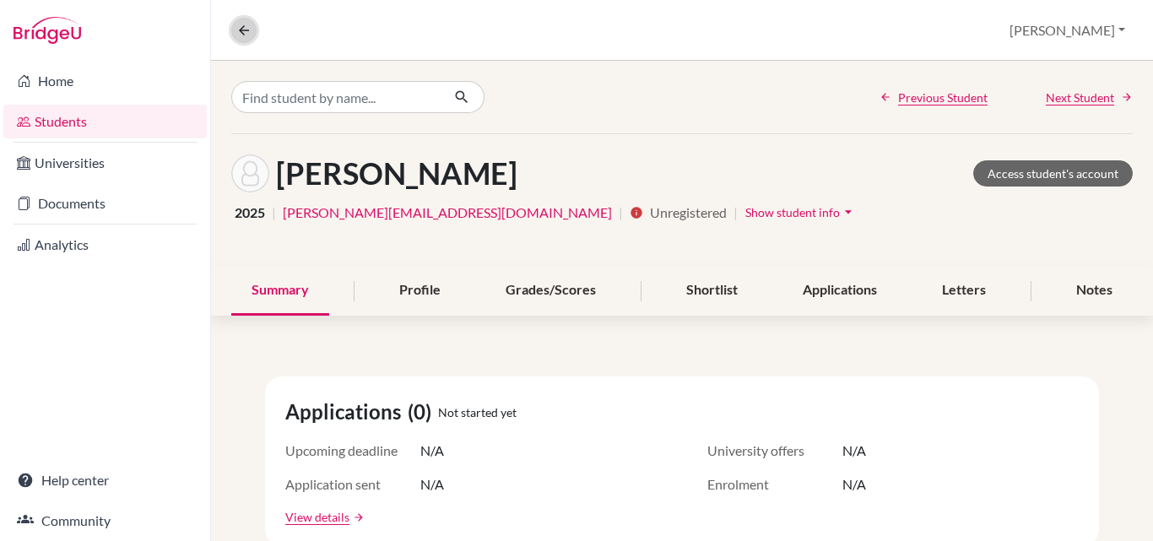
click at [246, 31] on icon at bounding box center [243, 30] width 15 height 15
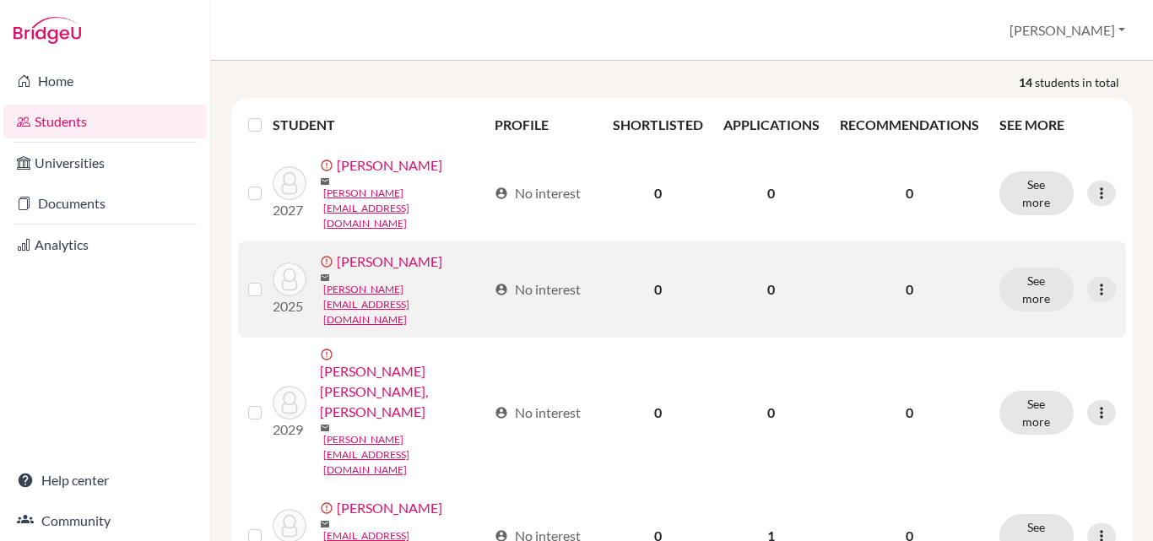
scroll to position [208, 0]
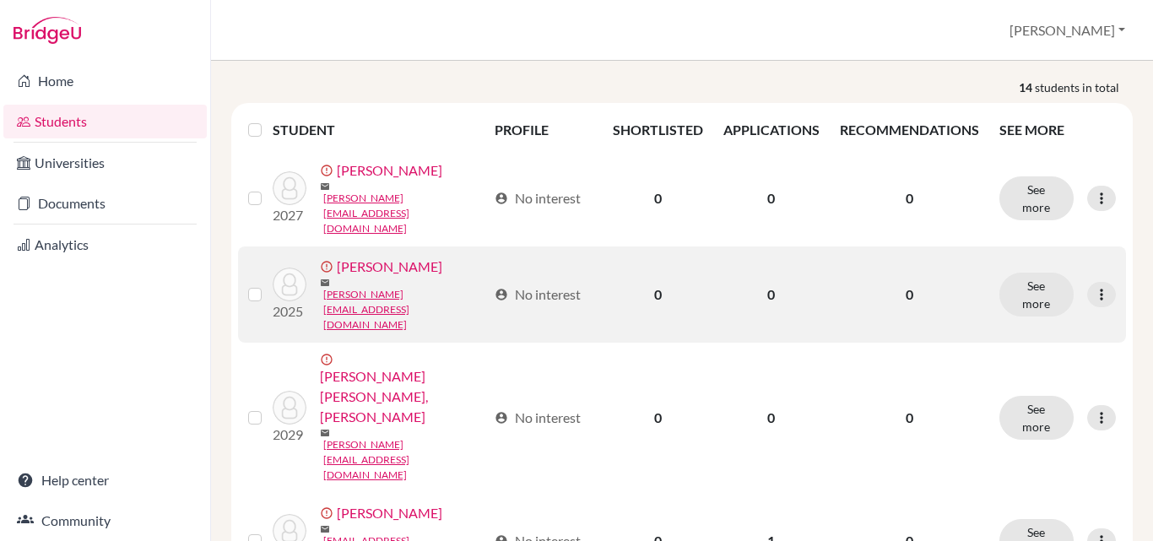
click at [268, 284] on label at bounding box center [268, 284] width 0 height 0
click at [0, 0] on input "checkbox" at bounding box center [0, 0] width 0 height 0
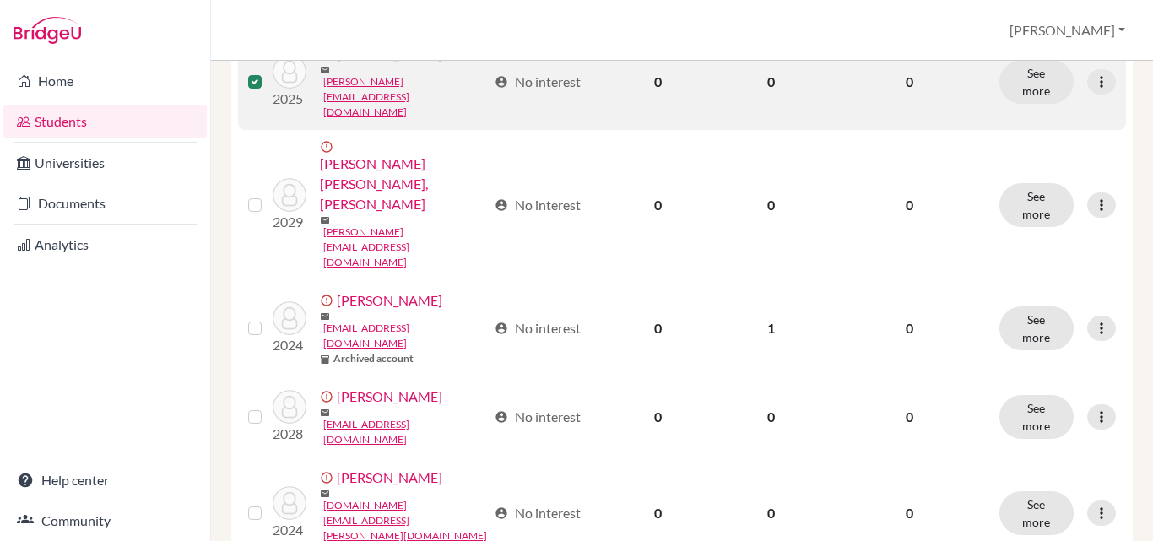
scroll to position [478, 0]
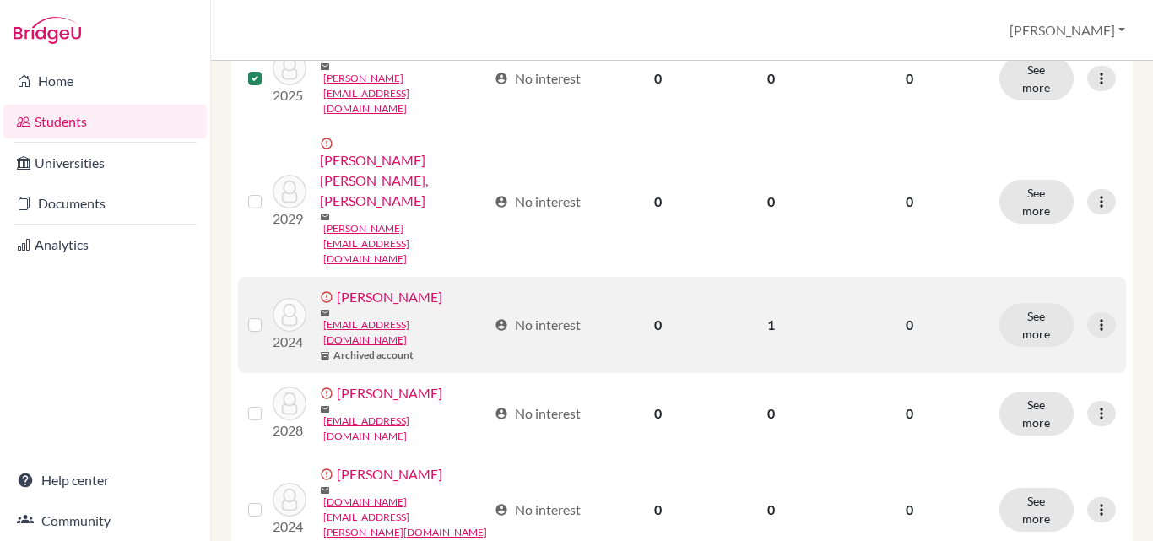
click at [268, 315] on label at bounding box center [268, 315] width 0 height 0
click at [0, 0] on input "checkbox" at bounding box center [0, 0] width 0 height 0
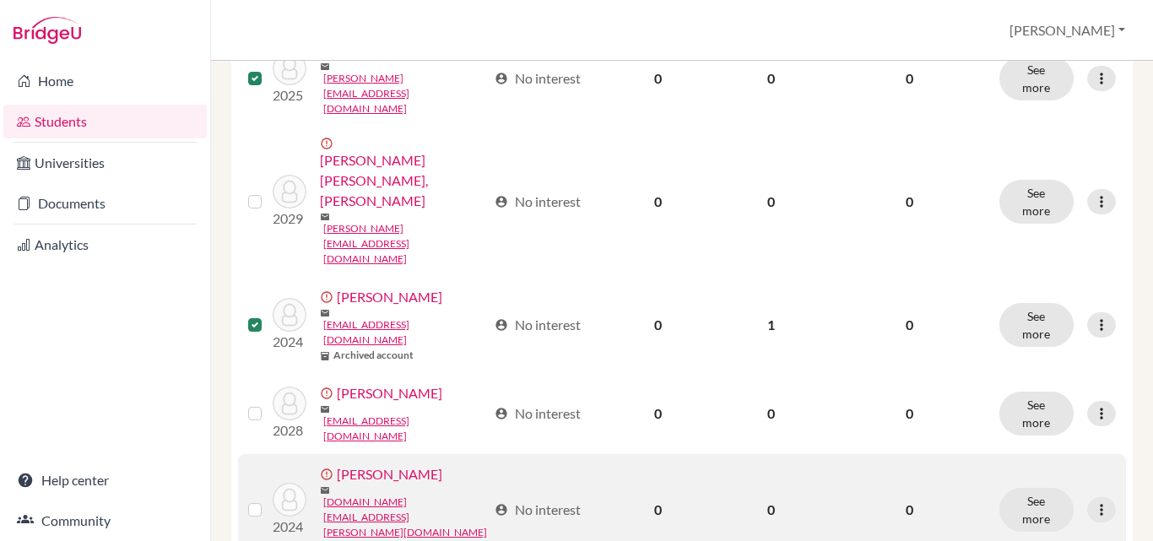
click at [268, 500] on label at bounding box center [268, 500] width 0 height 0
click at [0, 0] on input "checkbox" at bounding box center [0, 0] width 0 height 0
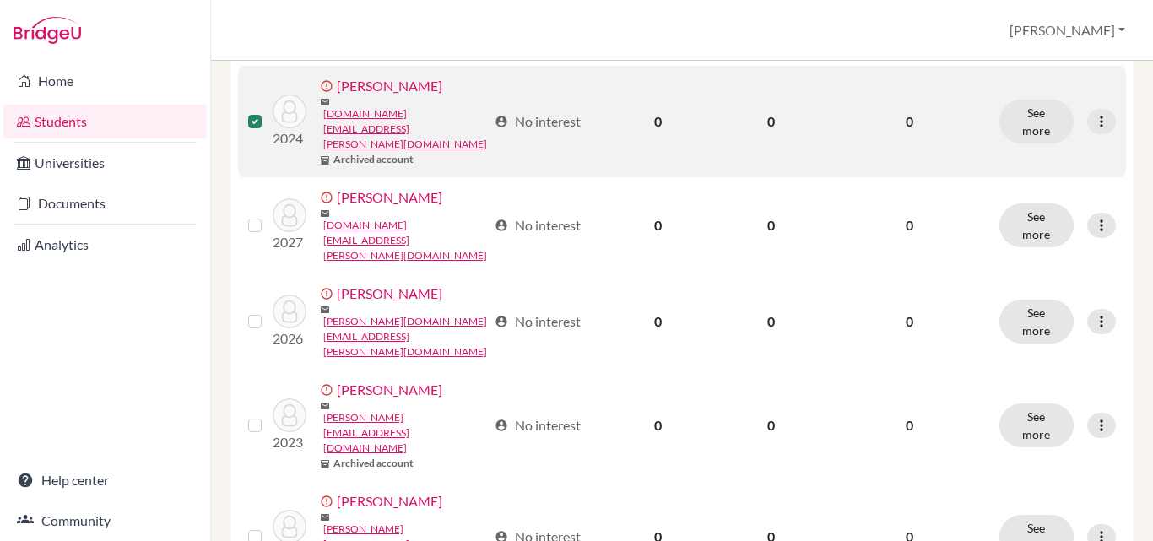
scroll to position [872, 0]
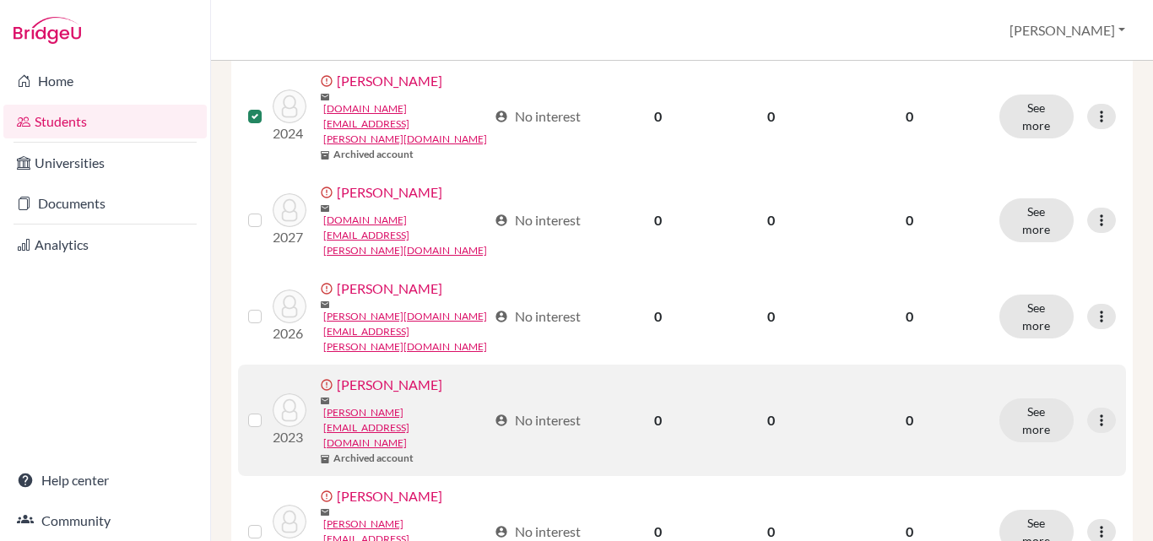
click at [268, 410] on label at bounding box center [268, 410] width 0 height 0
click at [0, 0] on input "checkbox" at bounding box center [0, 0] width 0 height 0
click at [268, 410] on label at bounding box center [268, 410] width 0 height 0
click at [0, 0] on input "checkbox" at bounding box center [0, 0] width 0 height 0
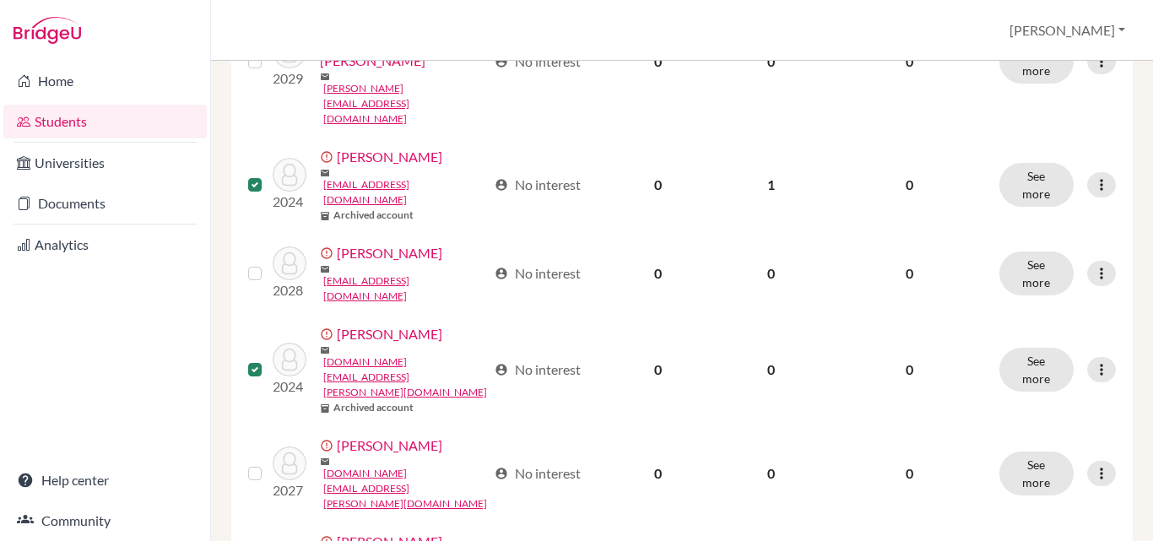
scroll to position [613, 0]
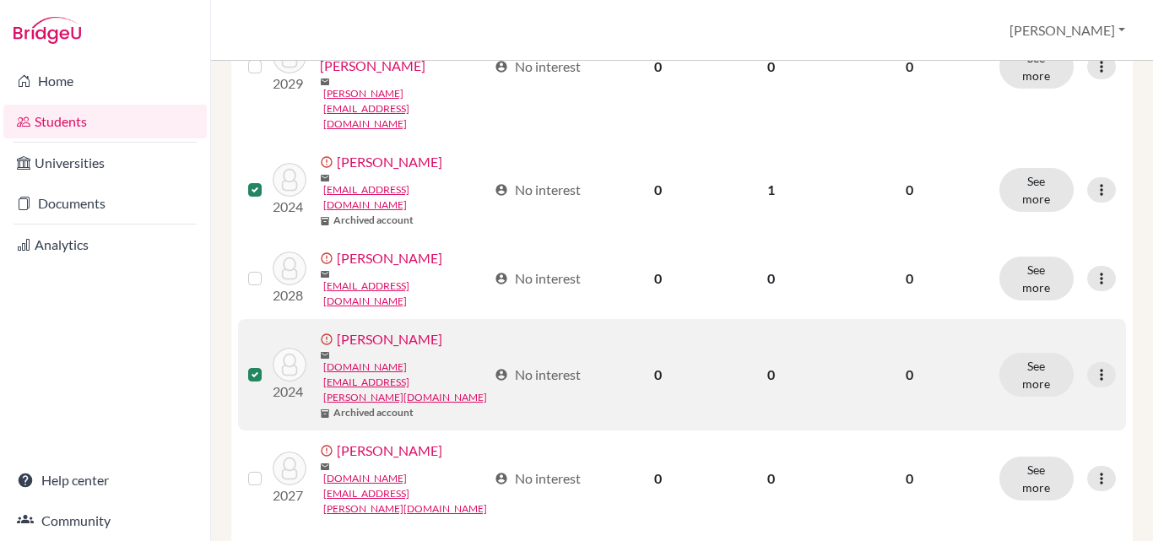
click at [268, 365] on label at bounding box center [268, 365] width 0 height 0
click at [0, 0] on input "checkbox" at bounding box center [0, 0] width 0 height 0
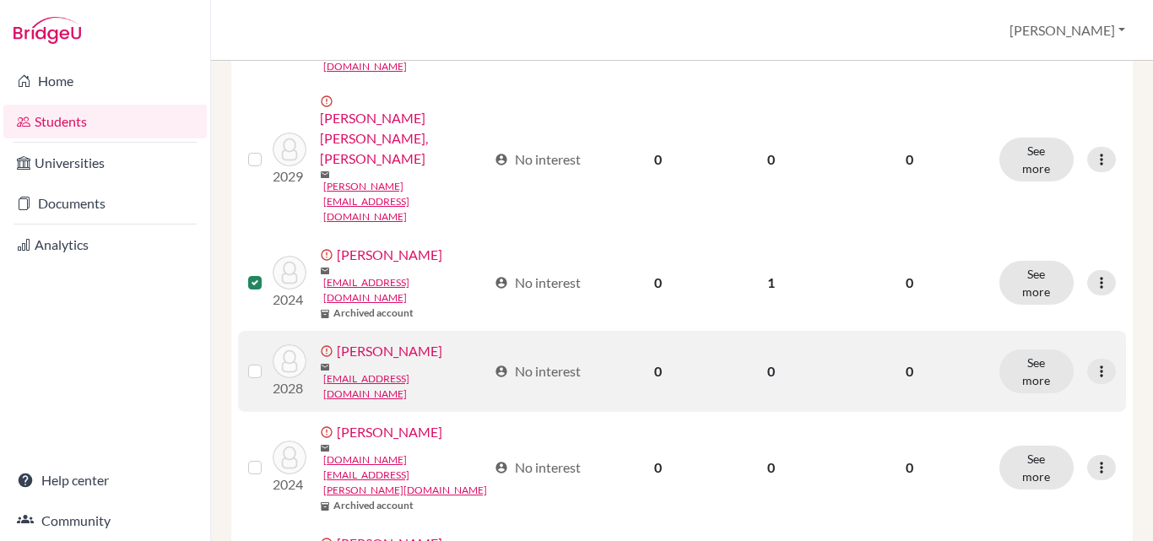
scroll to position [512, 0]
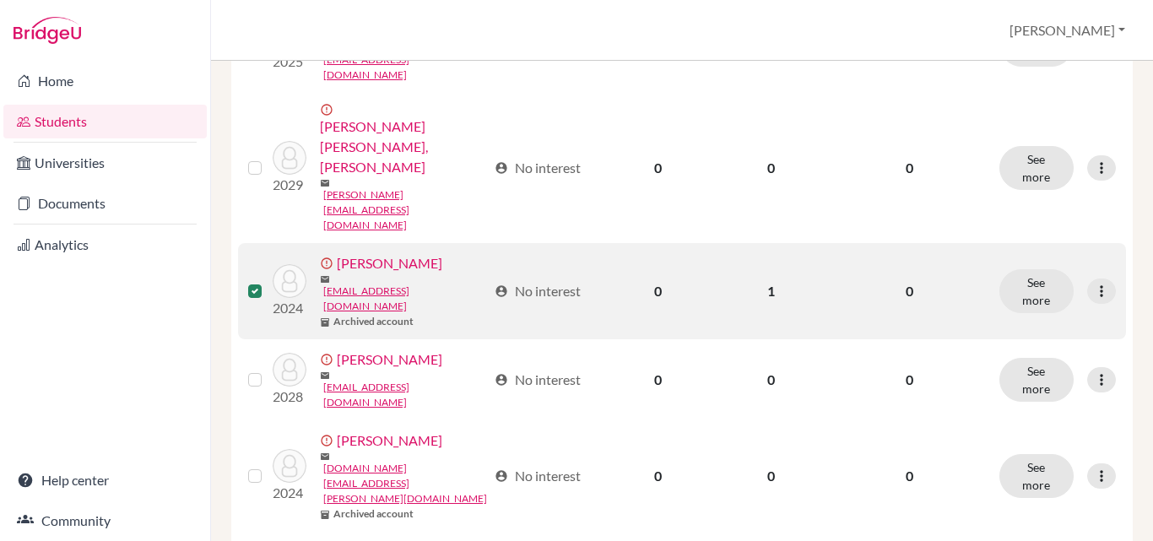
click at [268, 281] on label at bounding box center [268, 281] width 0 height 0
click at [0, 0] on input "checkbox" at bounding box center [0, 0] width 0 height 0
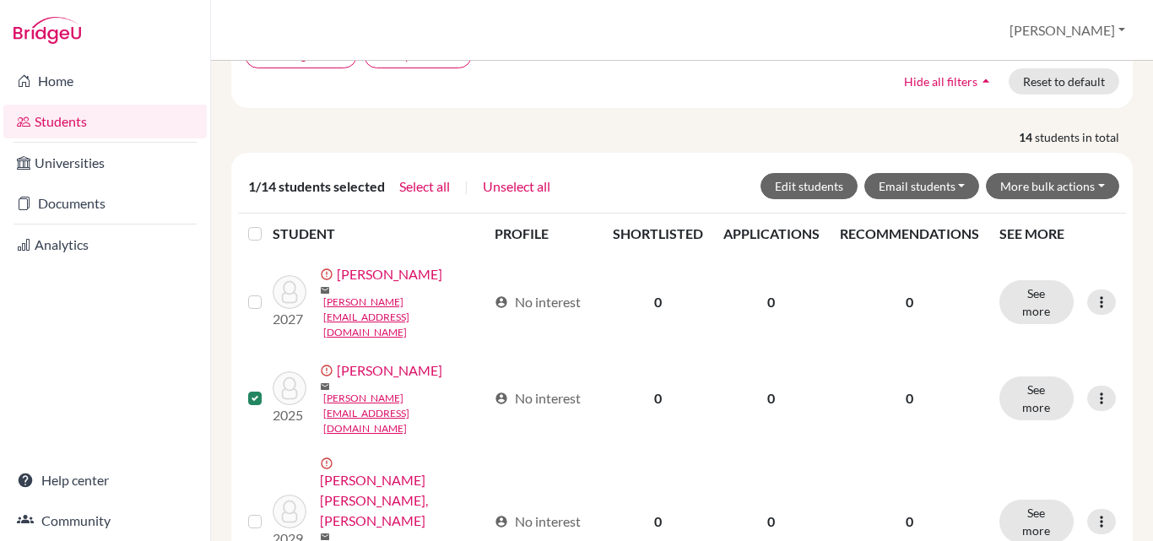
scroll to position [158, 0]
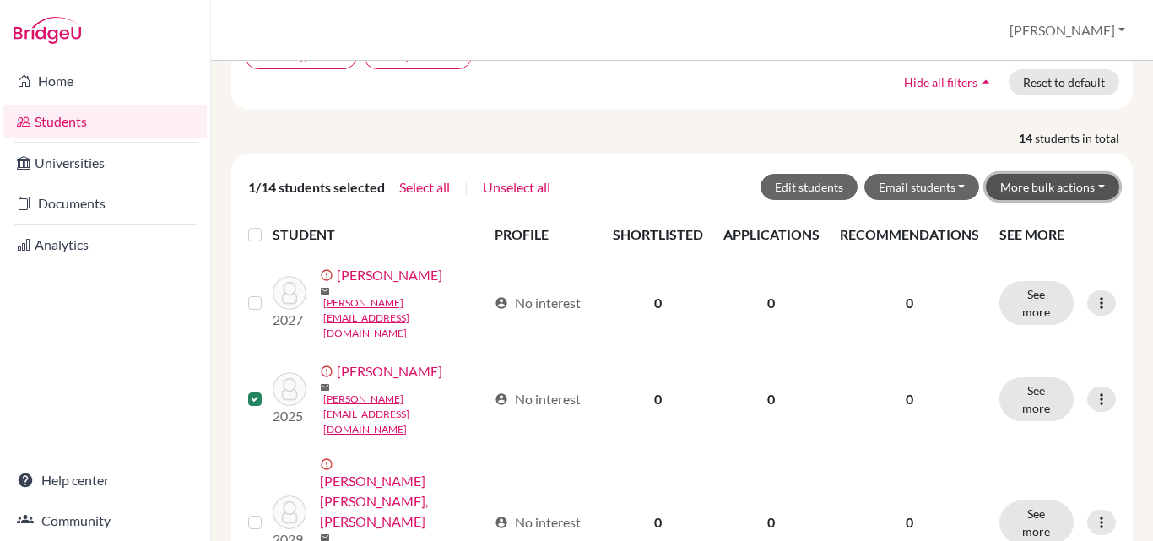
click at [1090, 181] on button "More bulk actions" at bounding box center [1052, 187] width 133 height 26
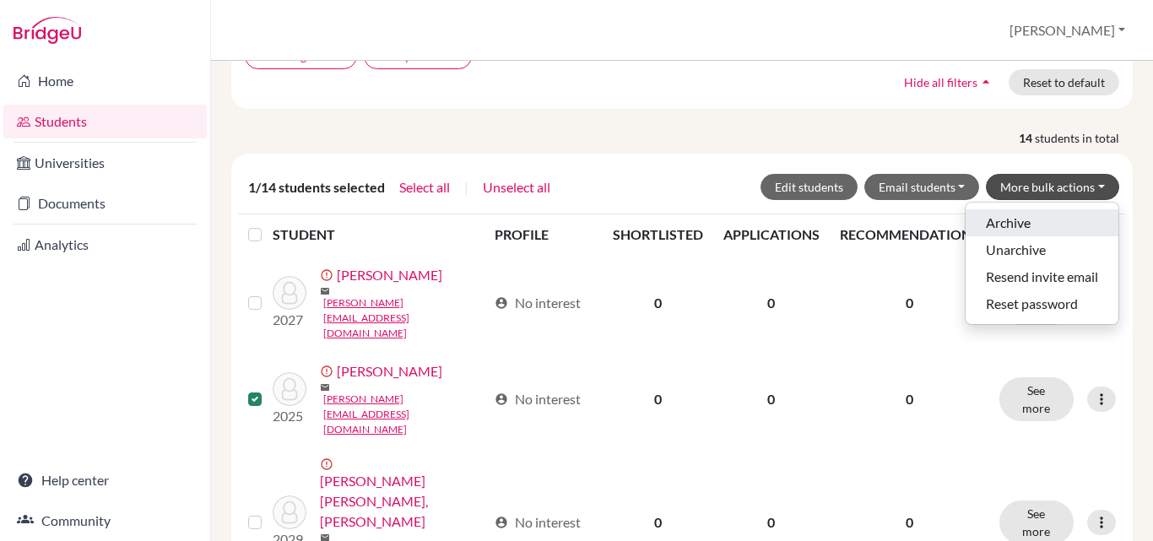
click at [1010, 223] on button "Archive" at bounding box center [1041, 222] width 153 height 27
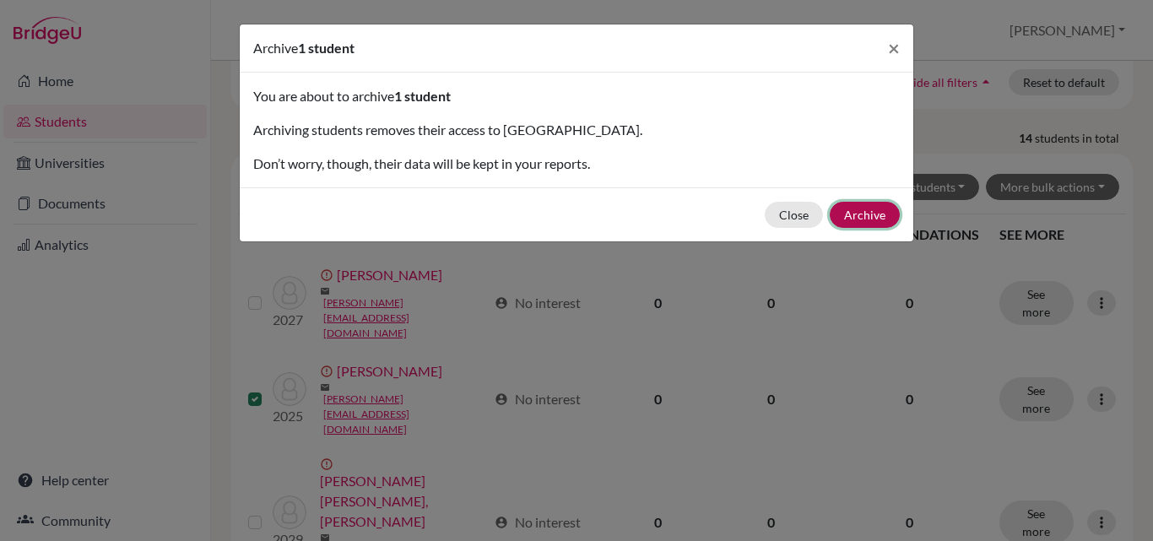
click at [868, 214] on button "Archive" at bounding box center [864, 215] width 70 height 26
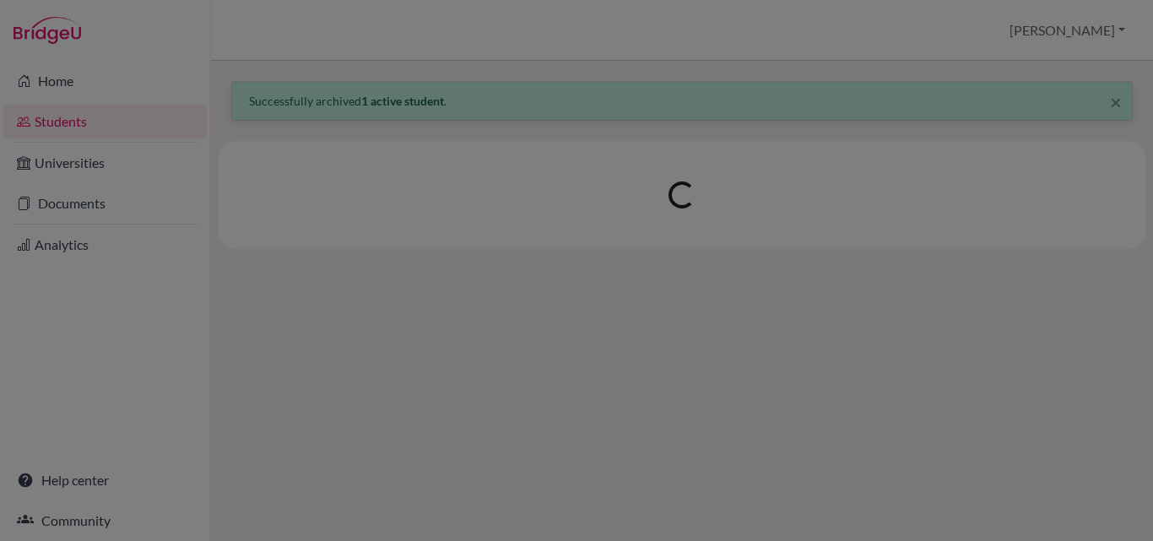
scroll to position [0, 0]
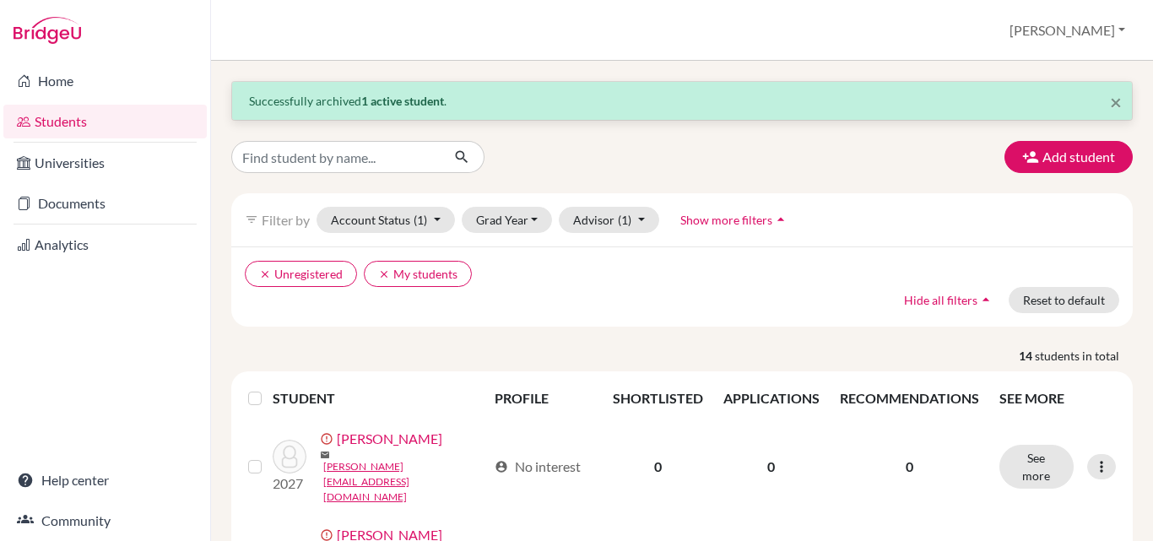
click at [706, 219] on span "Show more filters" at bounding box center [726, 220] width 92 height 14
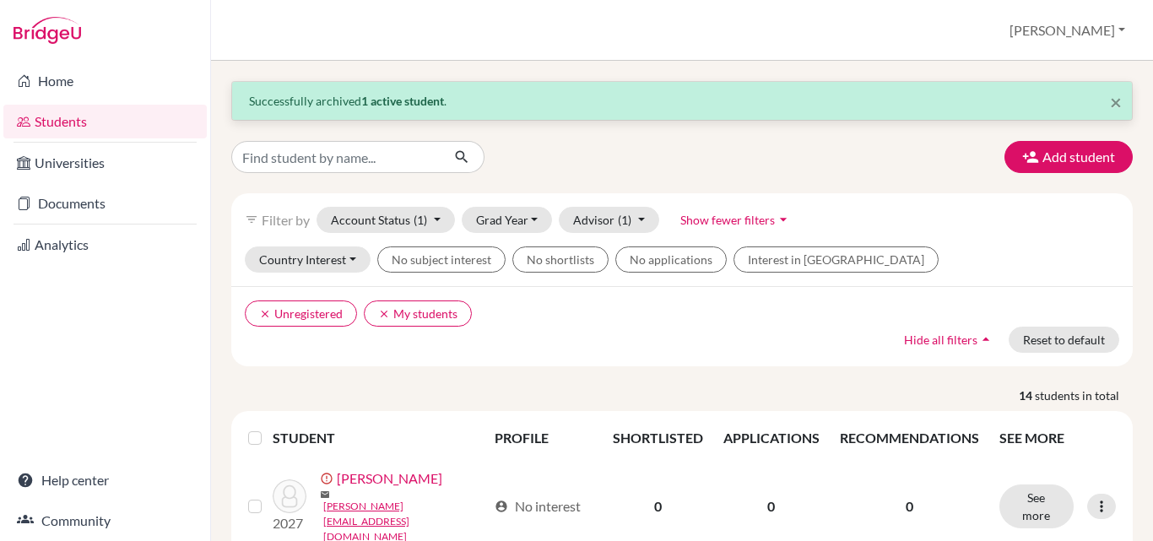
click at [737, 223] on span "Show fewer filters" at bounding box center [727, 220] width 95 height 14
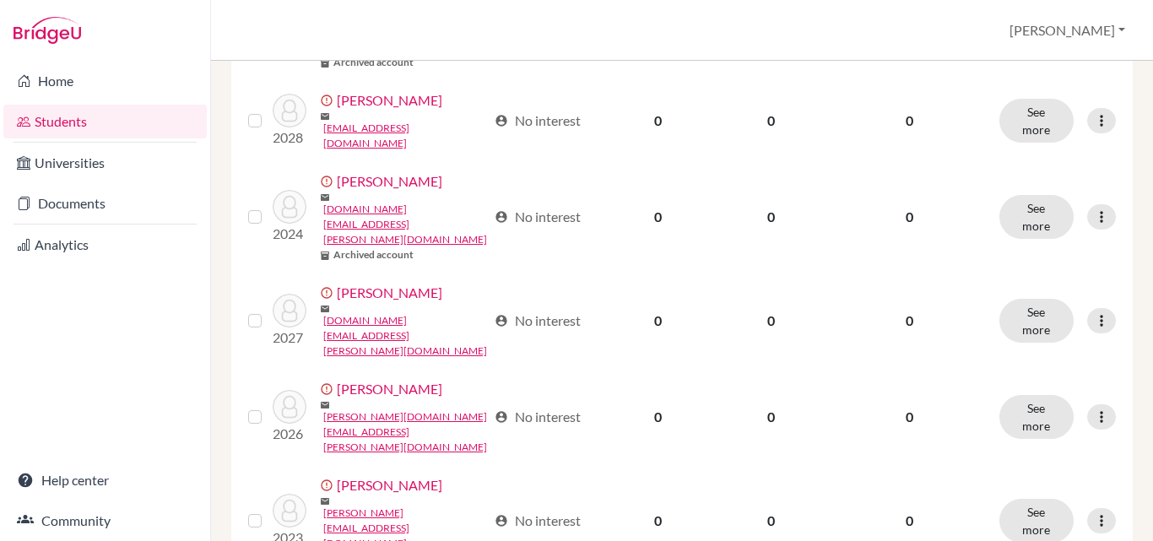
scroll to position [793, 0]
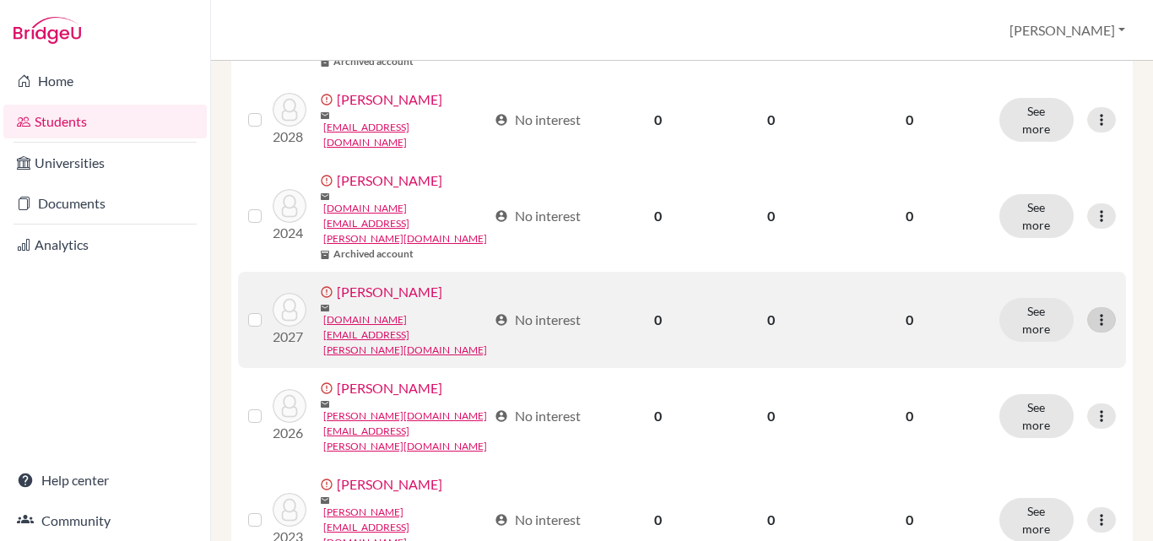
click at [1093, 311] on icon at bounding box center [1101, 319] width 17 height 17
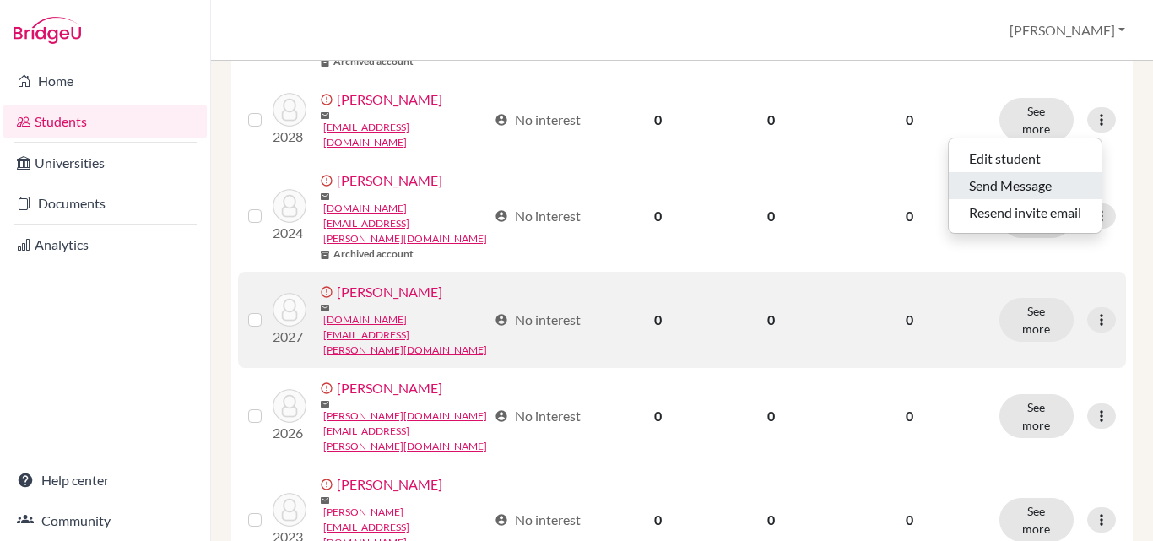
click at [1050, 185] on button "Send Message" at bounding box center [1024, 185] width 153 height 27
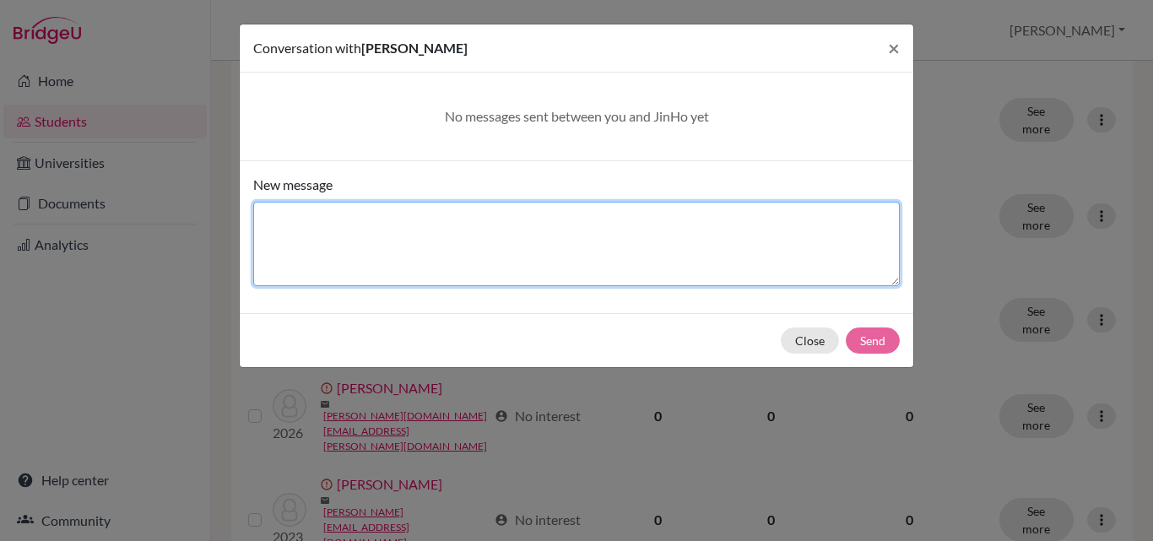
click at [468, 219] on textarea "New message" at bounding box center [576, 244] width 646 height 84
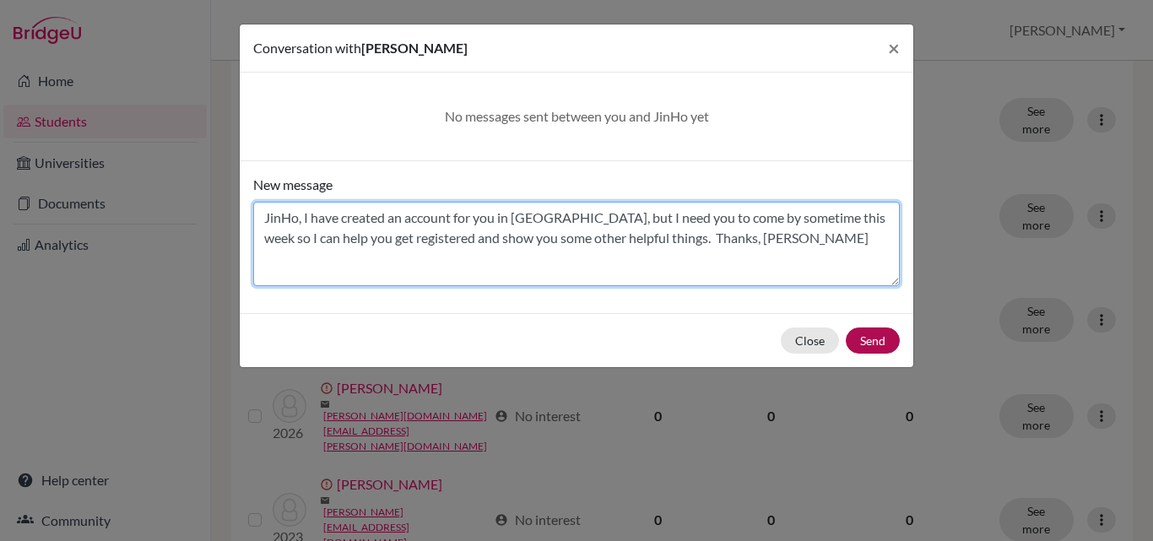
type textarea "JinHo, I have created an account for you in BridgeU, but I need you to come by …"
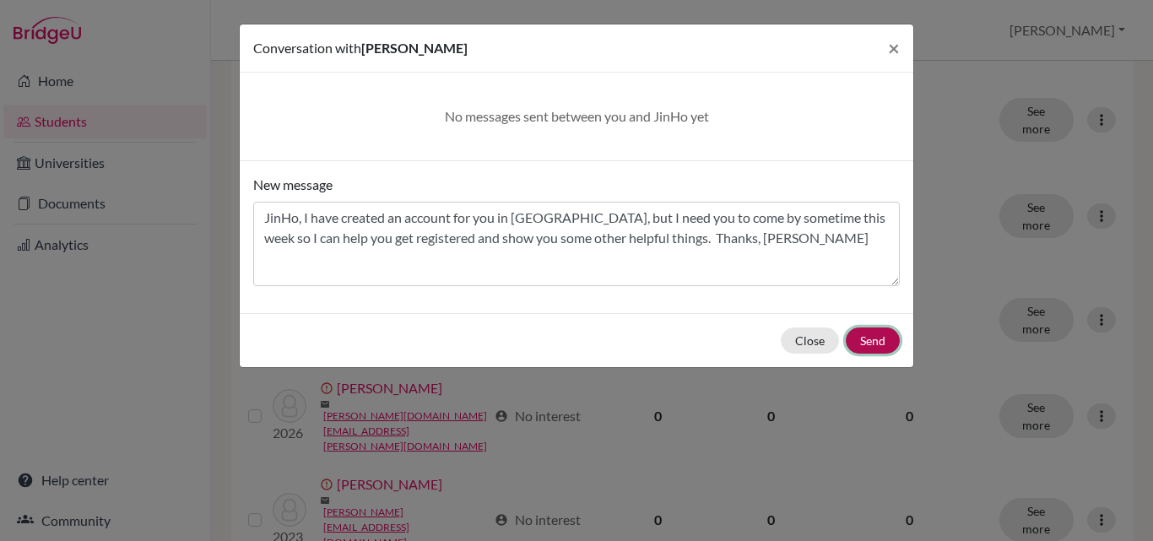
click at [864, 344] on button "Send" at bounding box center [872, 340] width 54 height 26
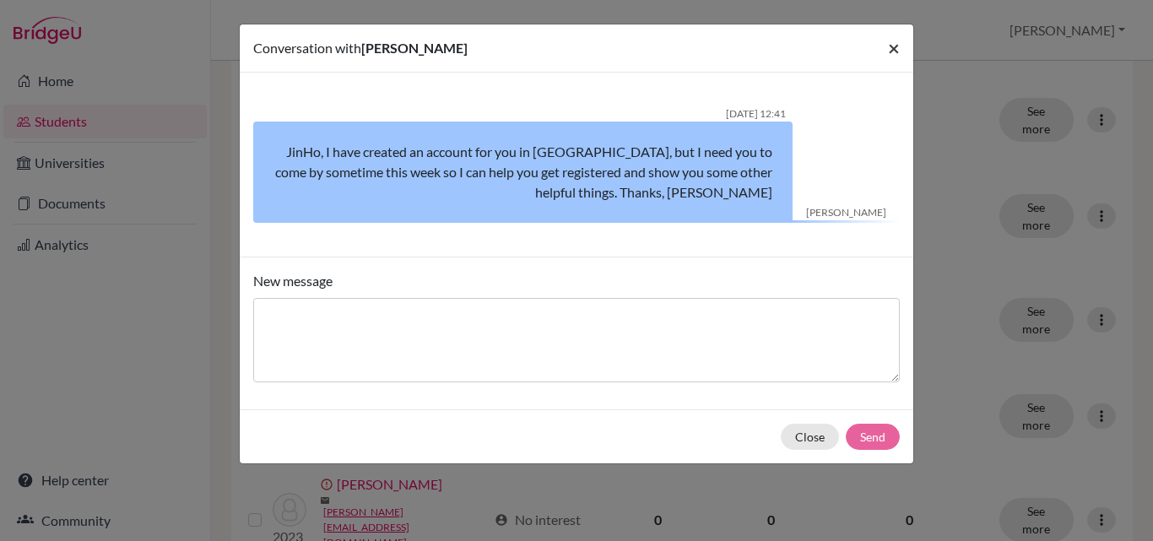
click at [891, 45] on span "×" at bounding box center [894, 47] width 12 height 24
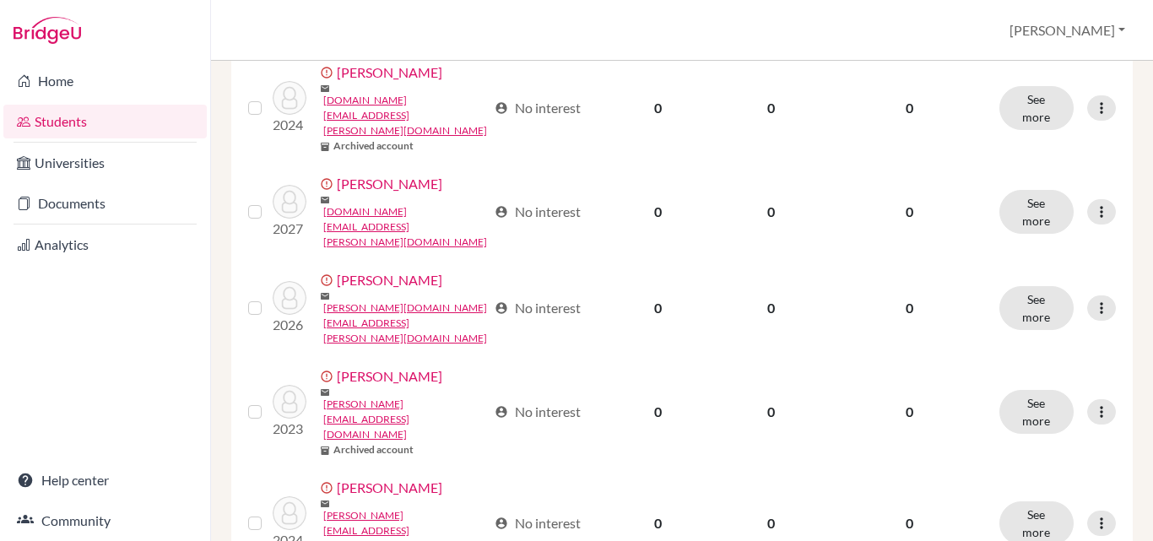
scroll to position [980, 0]
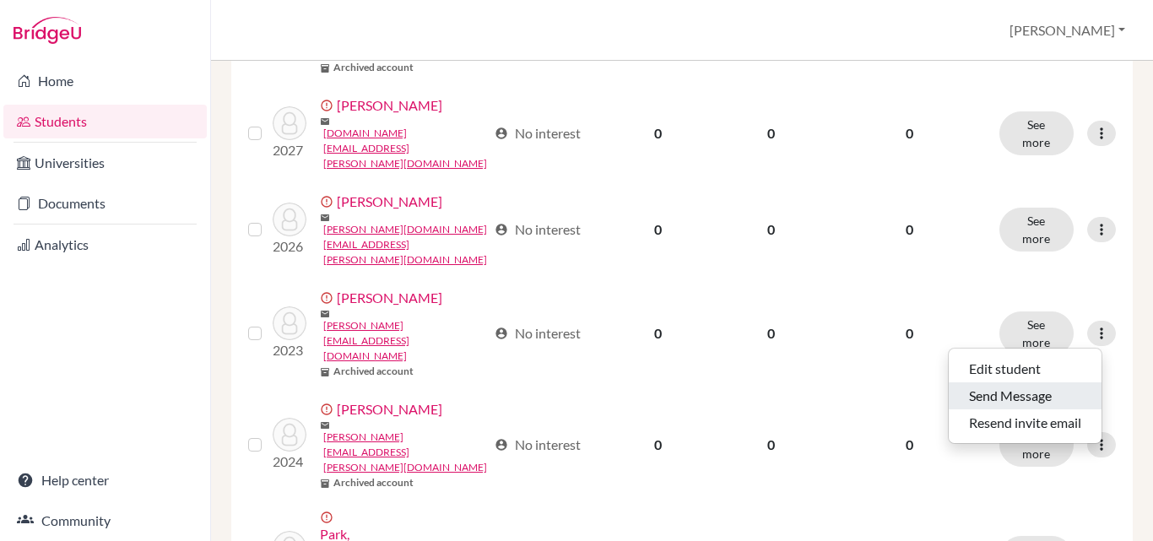
click at [1044, 399] on button "Send Message" at bounding box center [1024, 395] width 153 height 27
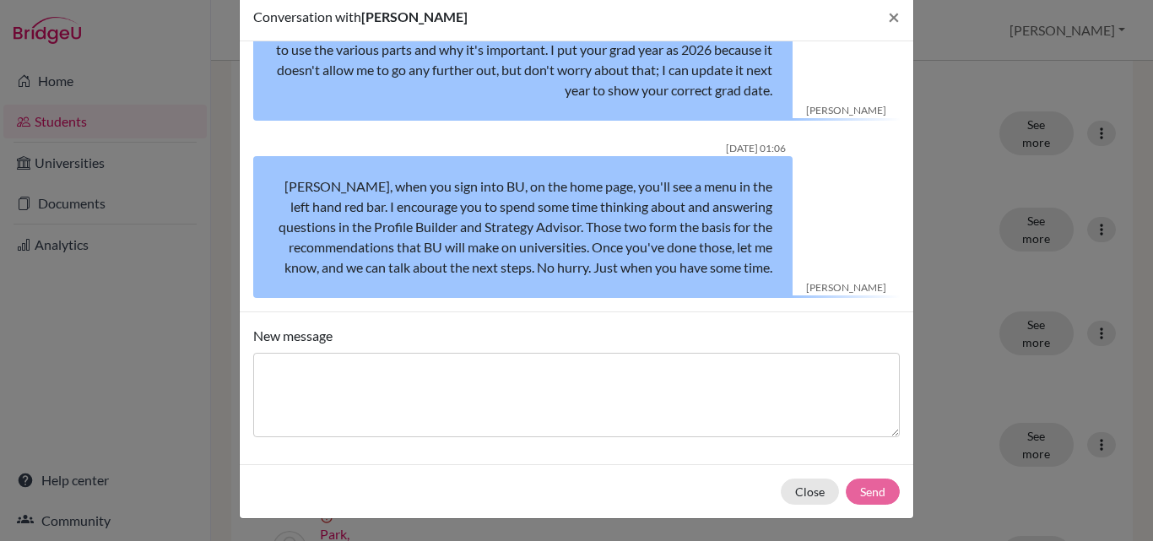
scroll to position [33, 0]
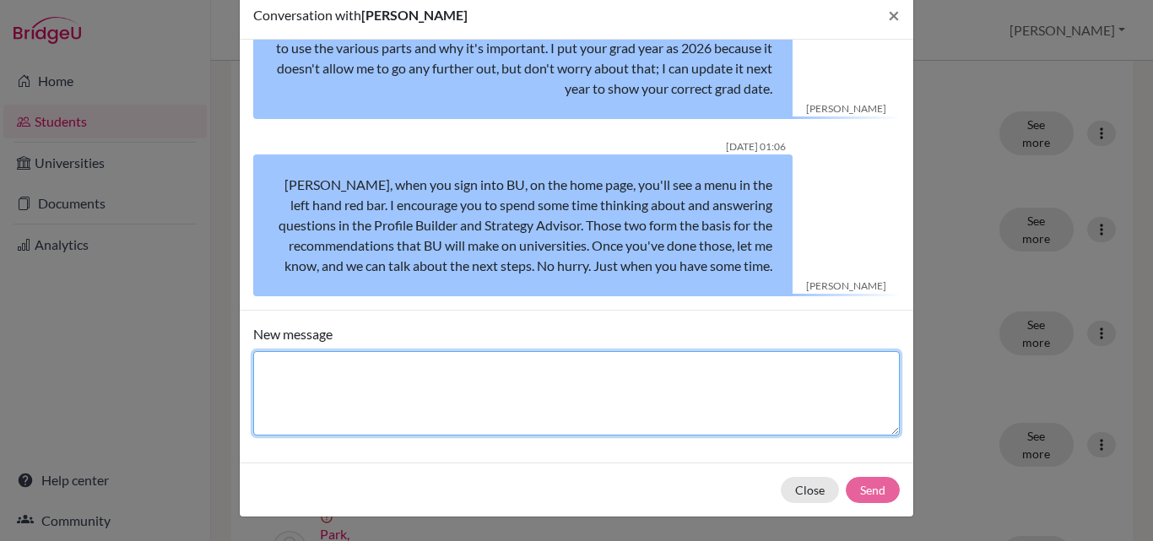
click at [343, 368] on textarea "New message" at bounding box center [576, 393] width 646 height 84
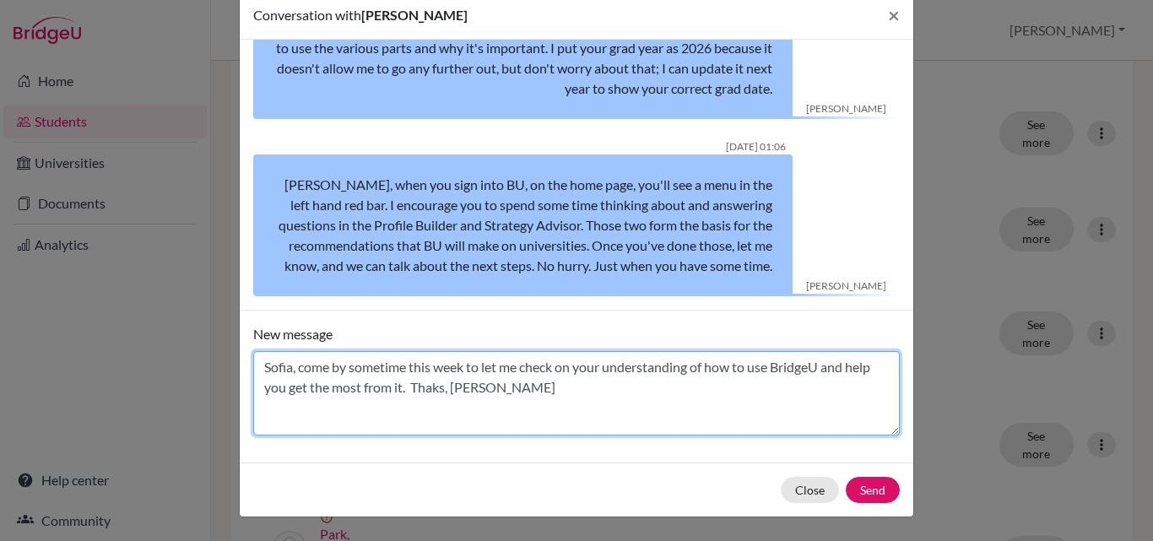
click at [425, 389] on textarea "Sofia, come by sometime this week to let me check on your understanding of how …" at bounding box center [576, 393] width 646 height 84
type textarea "Sofia, come by sometime this week to let me check on your understanding of how …"
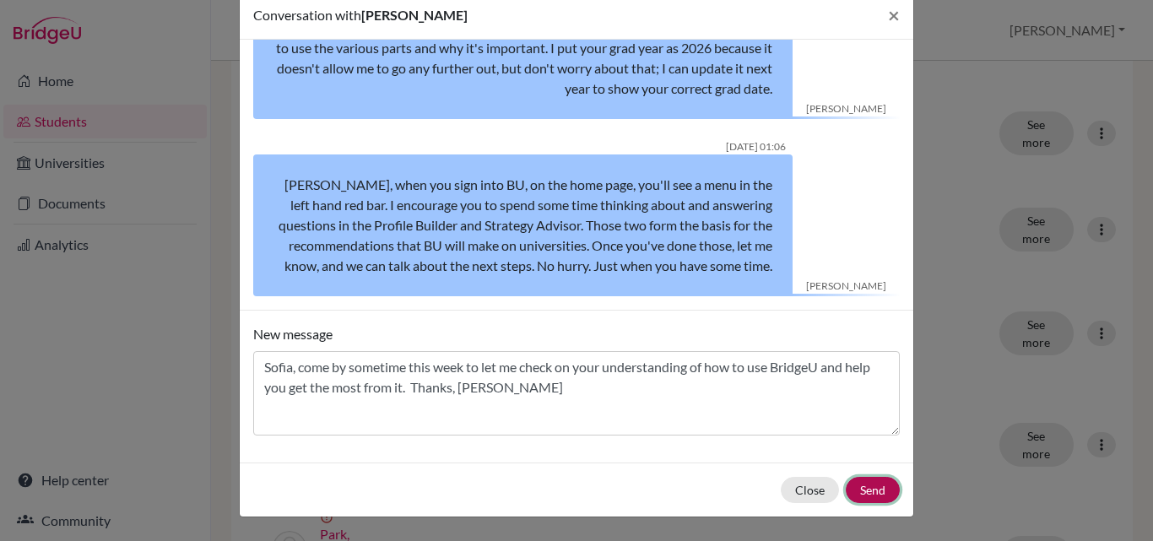
click at [860, 496] on button "Send" at bounding box center [872, 490] width 54 height 26
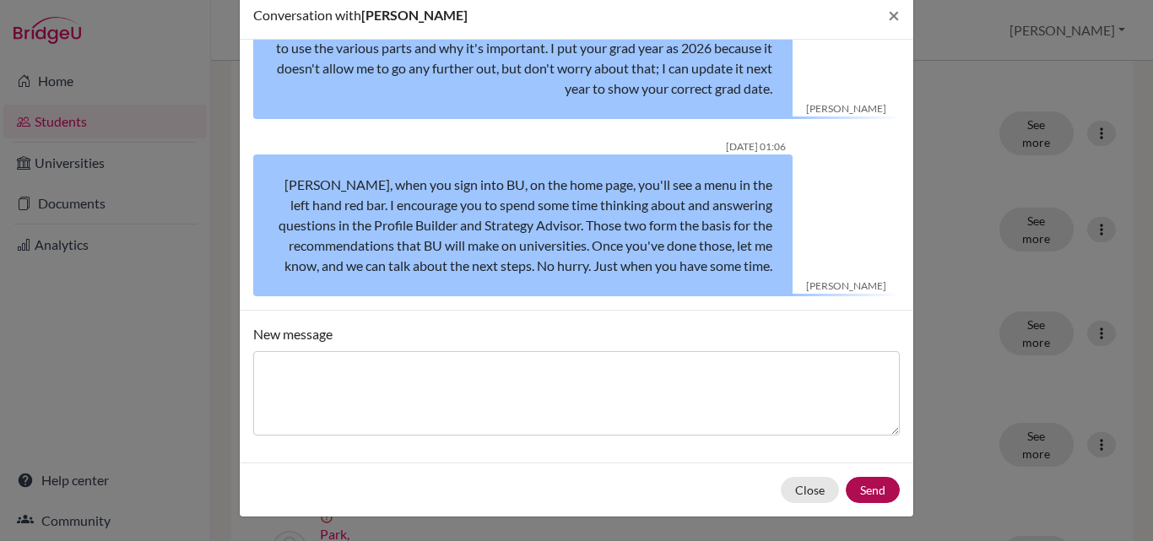
scroll to position [405, 0]
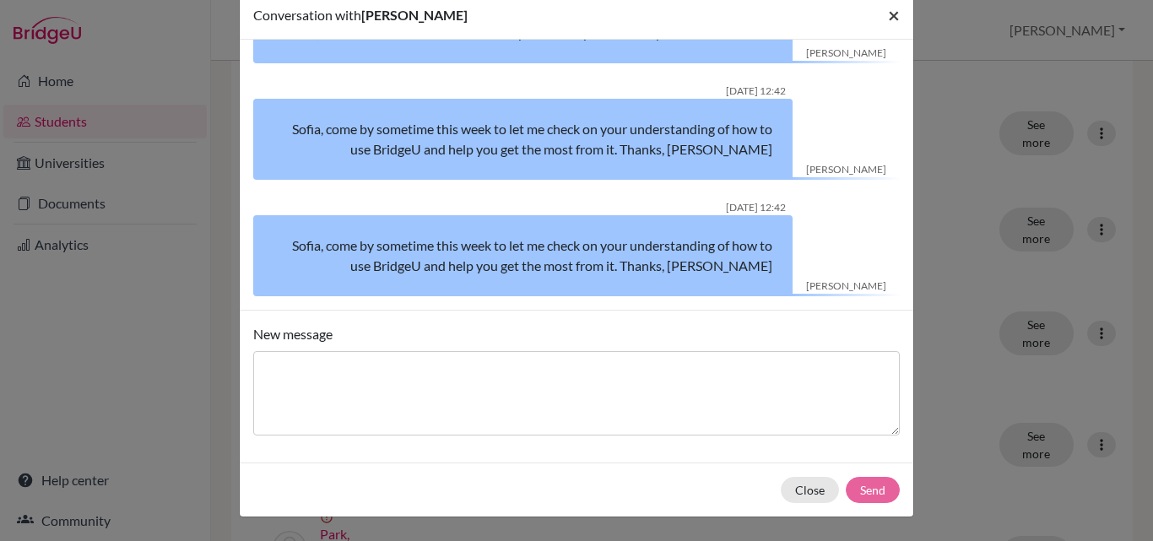
click at [888, 14] on span "×" at bounding box center [894, 15] width 12 height 24
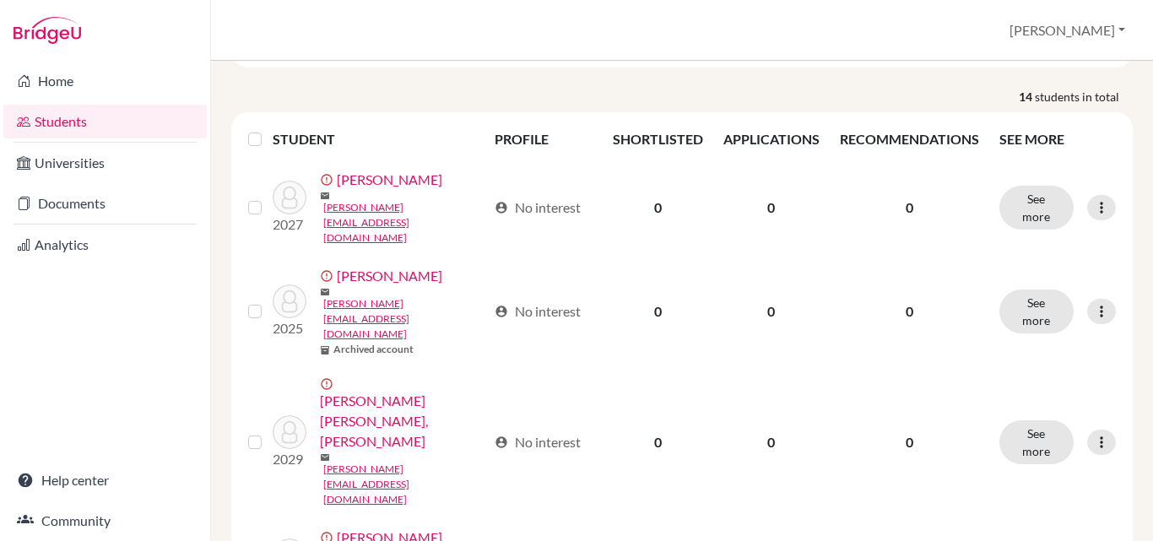
scroll to position [254, 0]
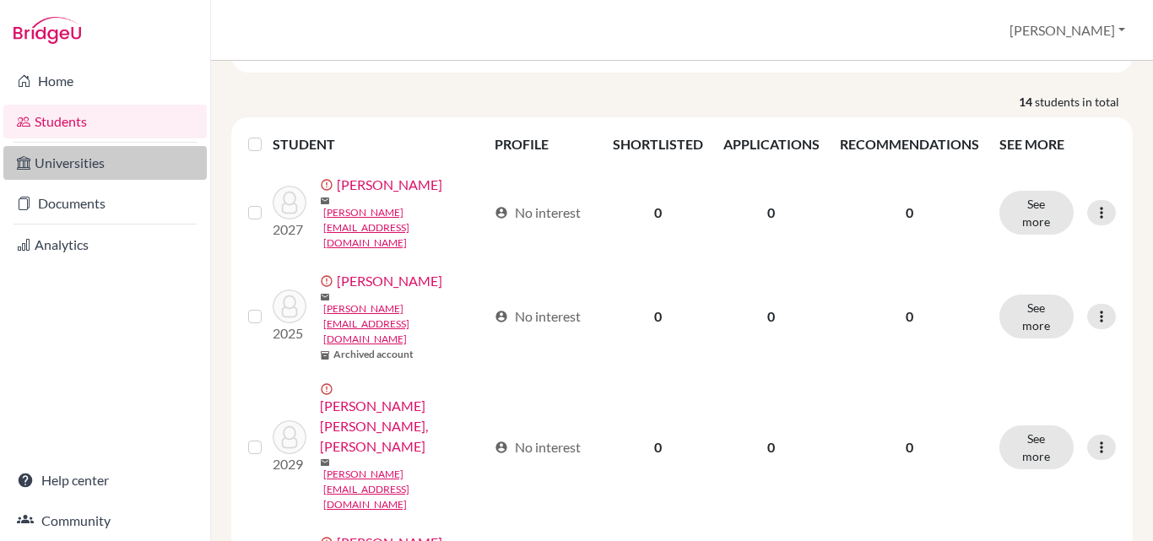
click at [80, 166] on link "Universities" at bounding box center [104, 163] width 203 height 34
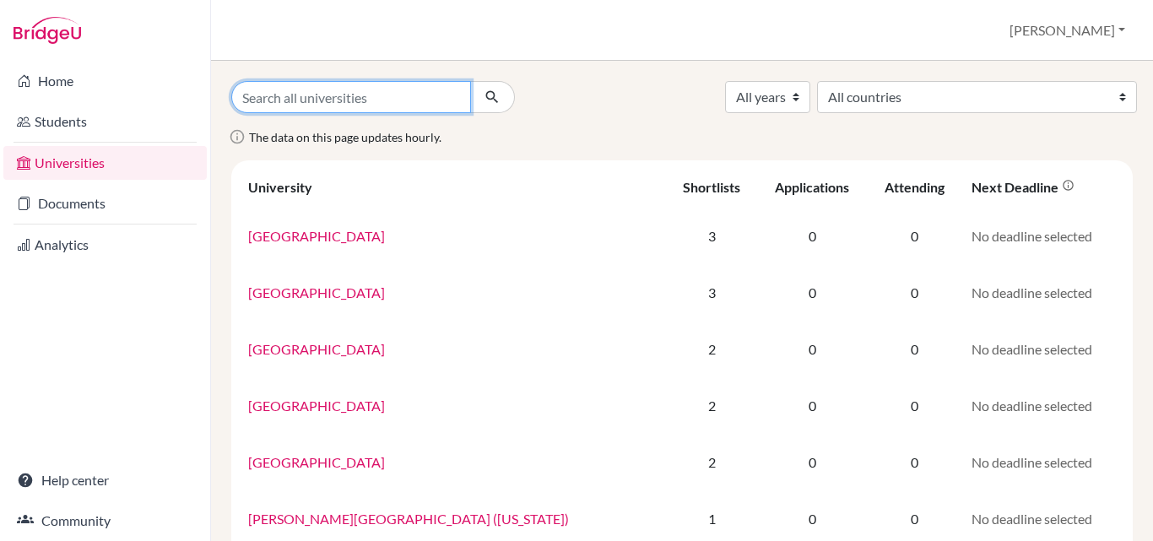
click at [250, 93] on input "Search all universities" at bounding box center [351, 97] width 240 height 32
type input "McDaniel"
click at [483, 100] on icon "submit" at bounding box center [491, 97] width 17 height 17
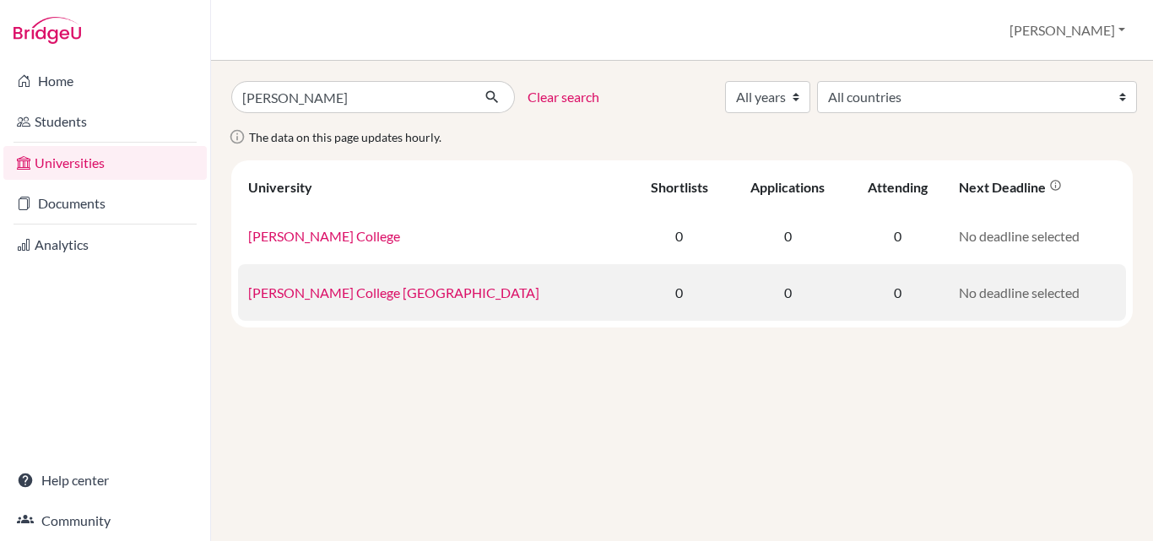
click at [405, 297] on link "McDaniel College Budapest" at bounding box center [393, 292] width 291 height 16
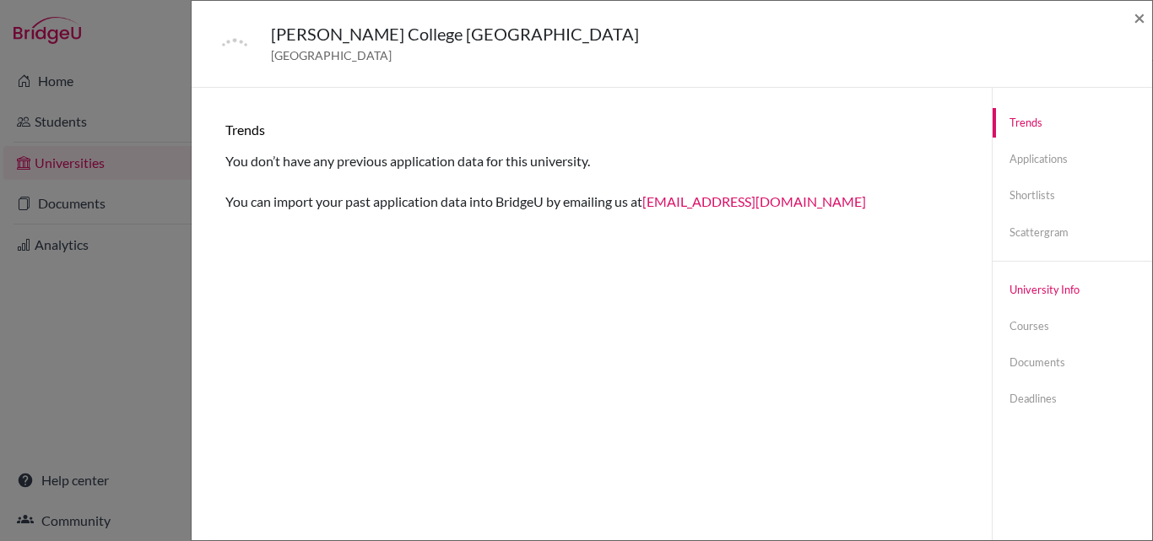
click at [1011, 293] on link "University info" at bounding box center [1071, 290] width 159 height 30
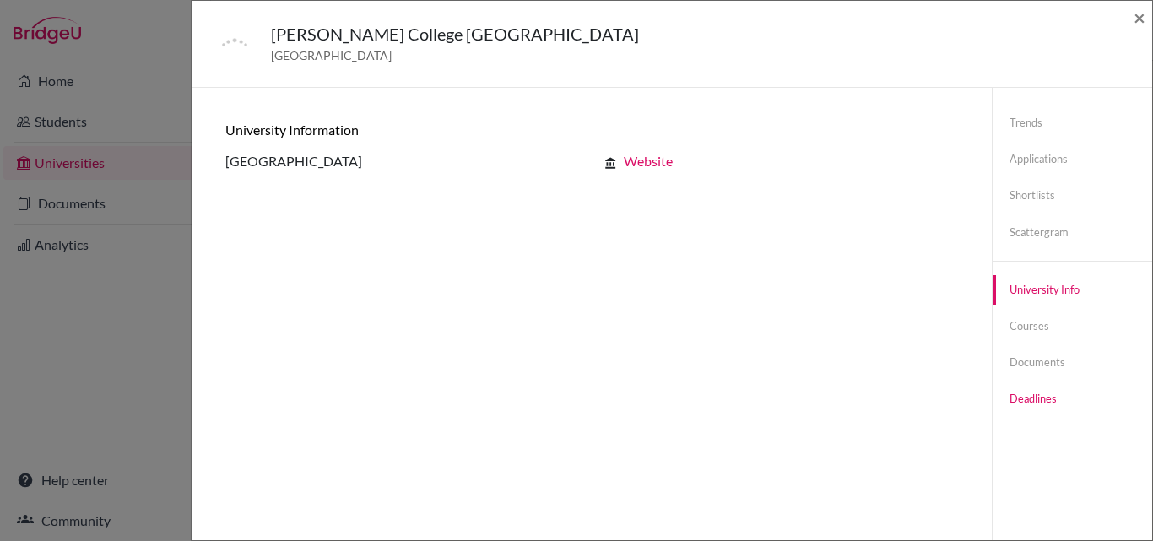
click at [1021, 394] on link "Deadlines" at bounding box center [1071, 399] width 159 height 30
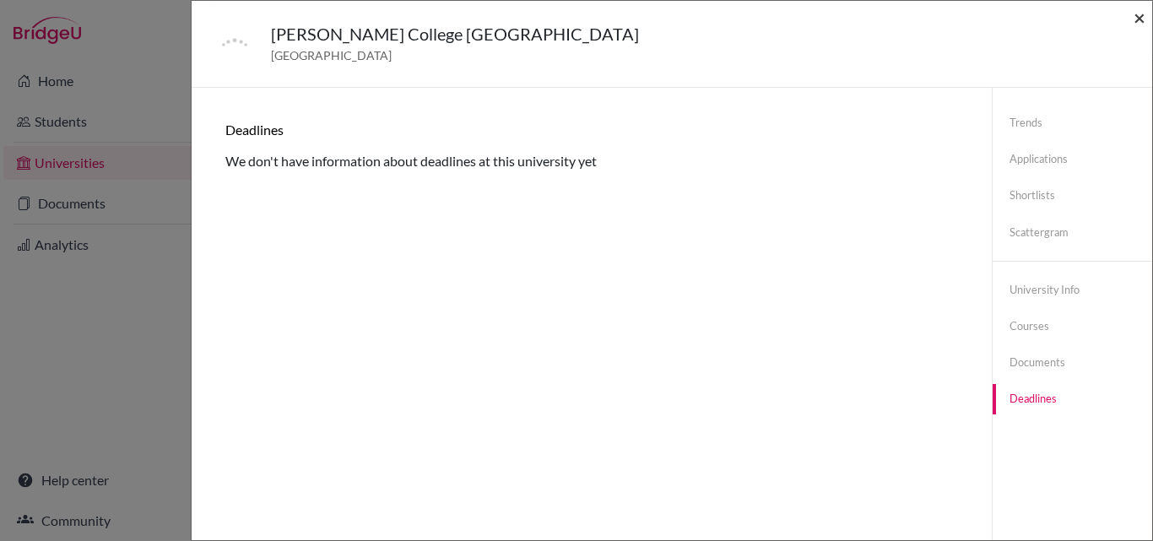
click at [1137, 19] on span "×" at bounding box center [1139, 17] width 12 height 24
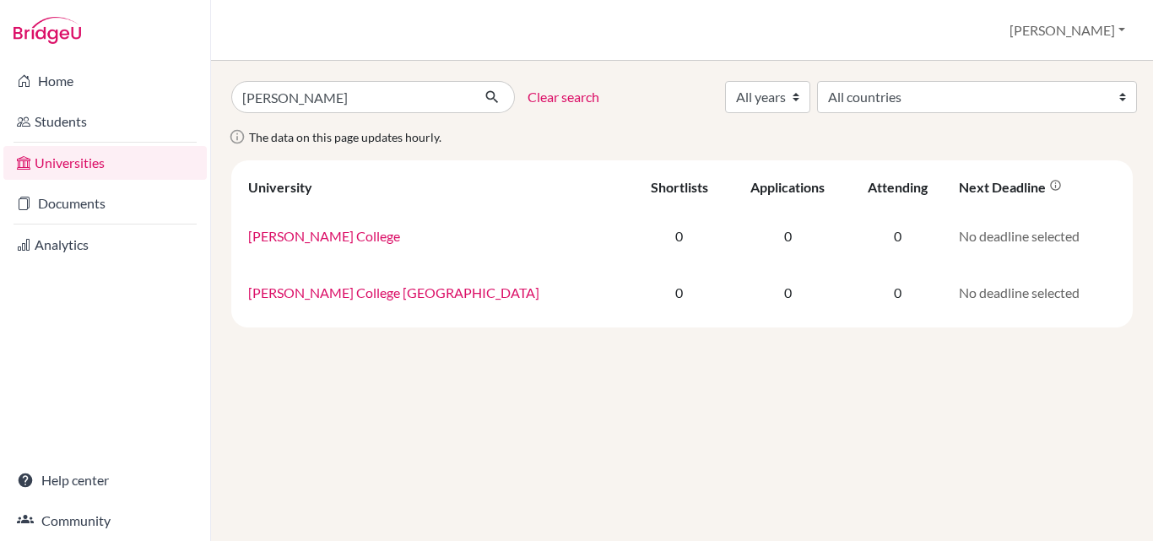
click at [562, 95] on link "Clear search" at bounding box center [563, 97] width 72 height 20
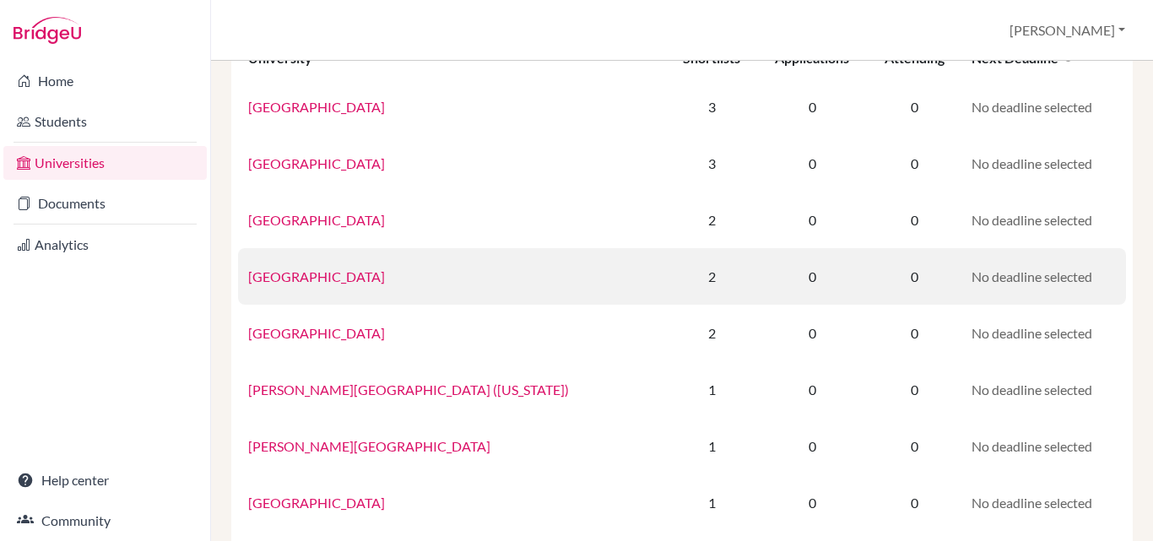
scroll to position [135, 0]
